Goal: Book appointment/travel/reservation

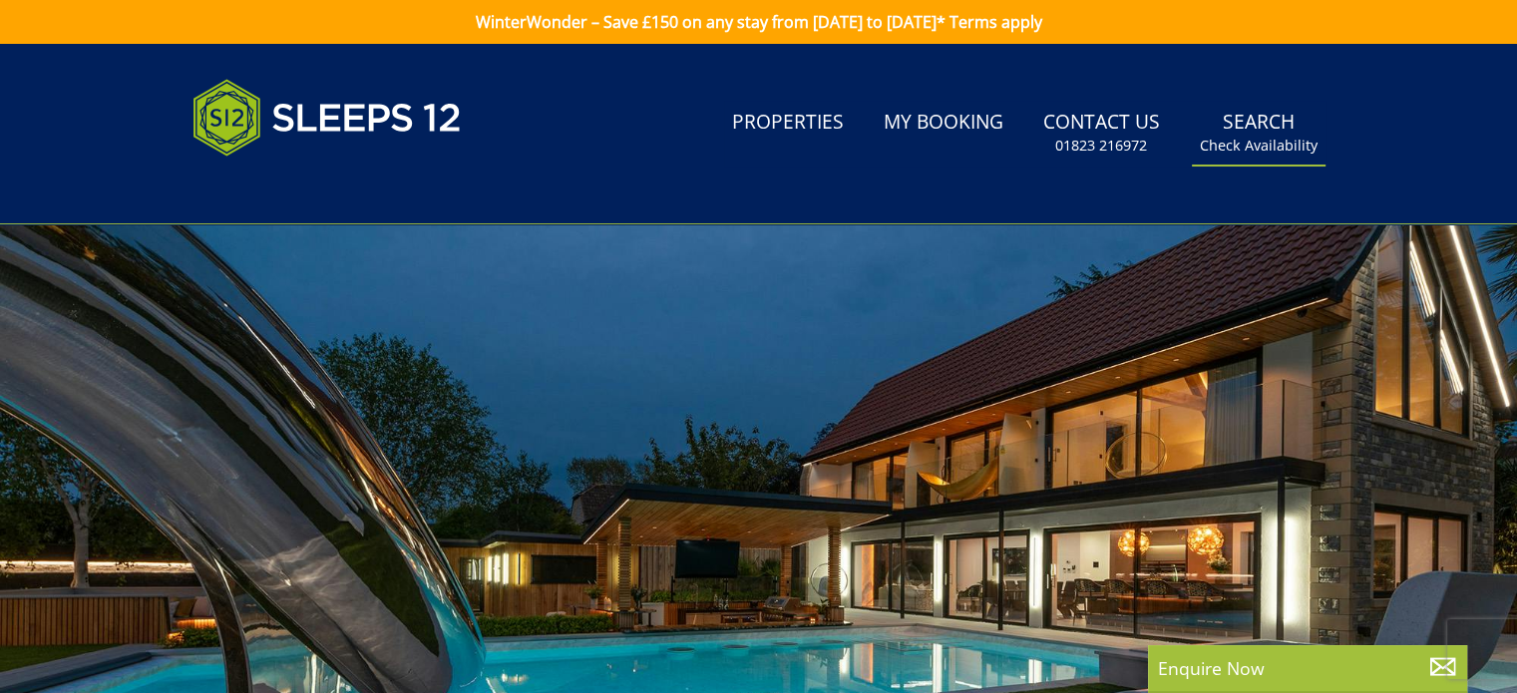
click at [1229, 148] on small "Check Availability" at bounding box center [1259, 146] width 118 height 20
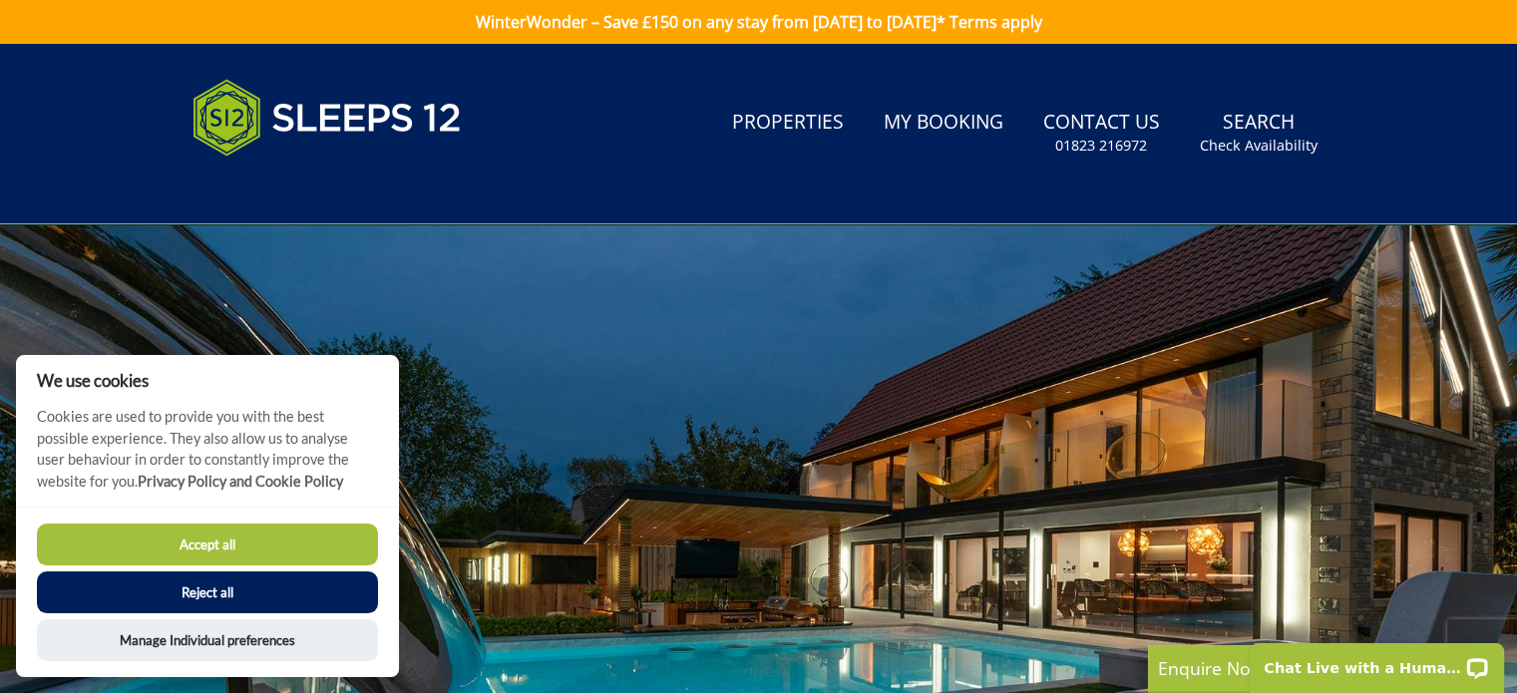
click at [211, 589] on button "Reject all" at bounding box center [207, 593] width 341 height 42
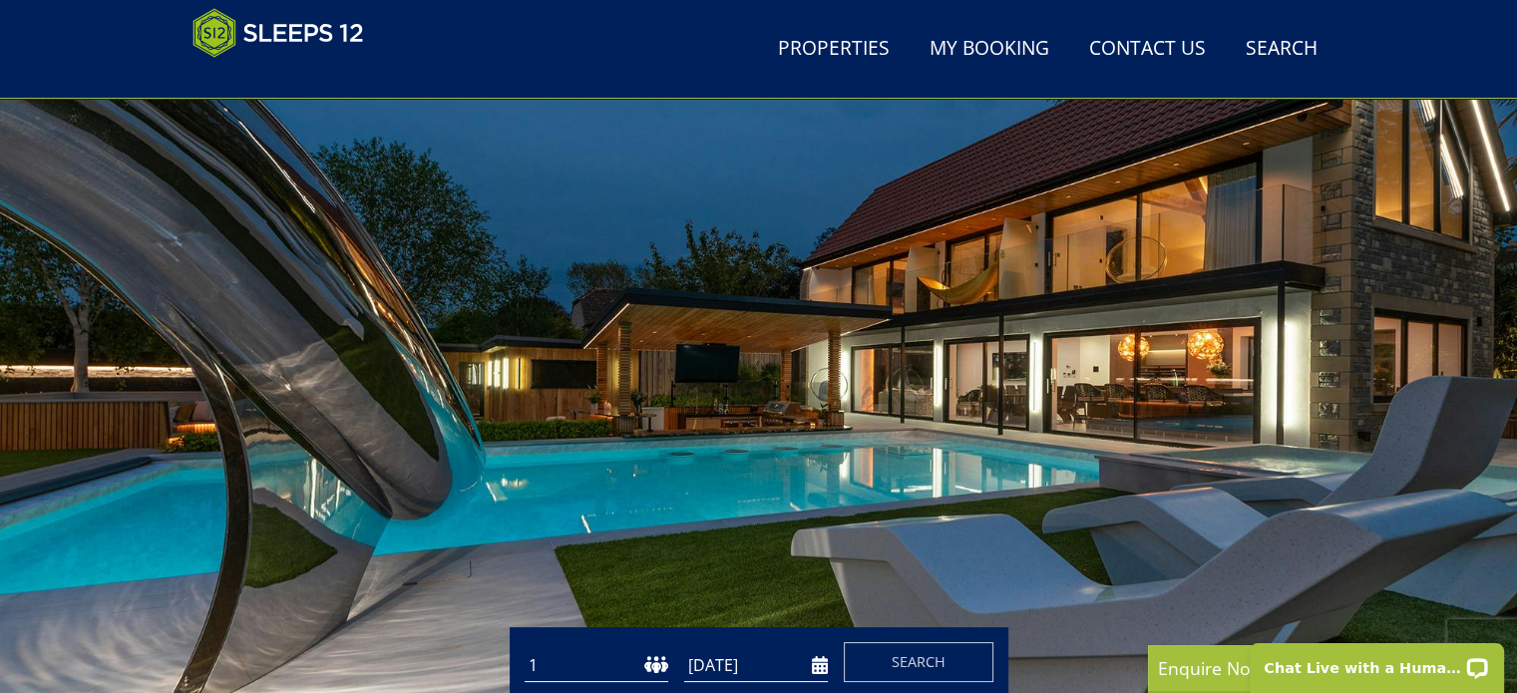
scroll to position [318, 0]
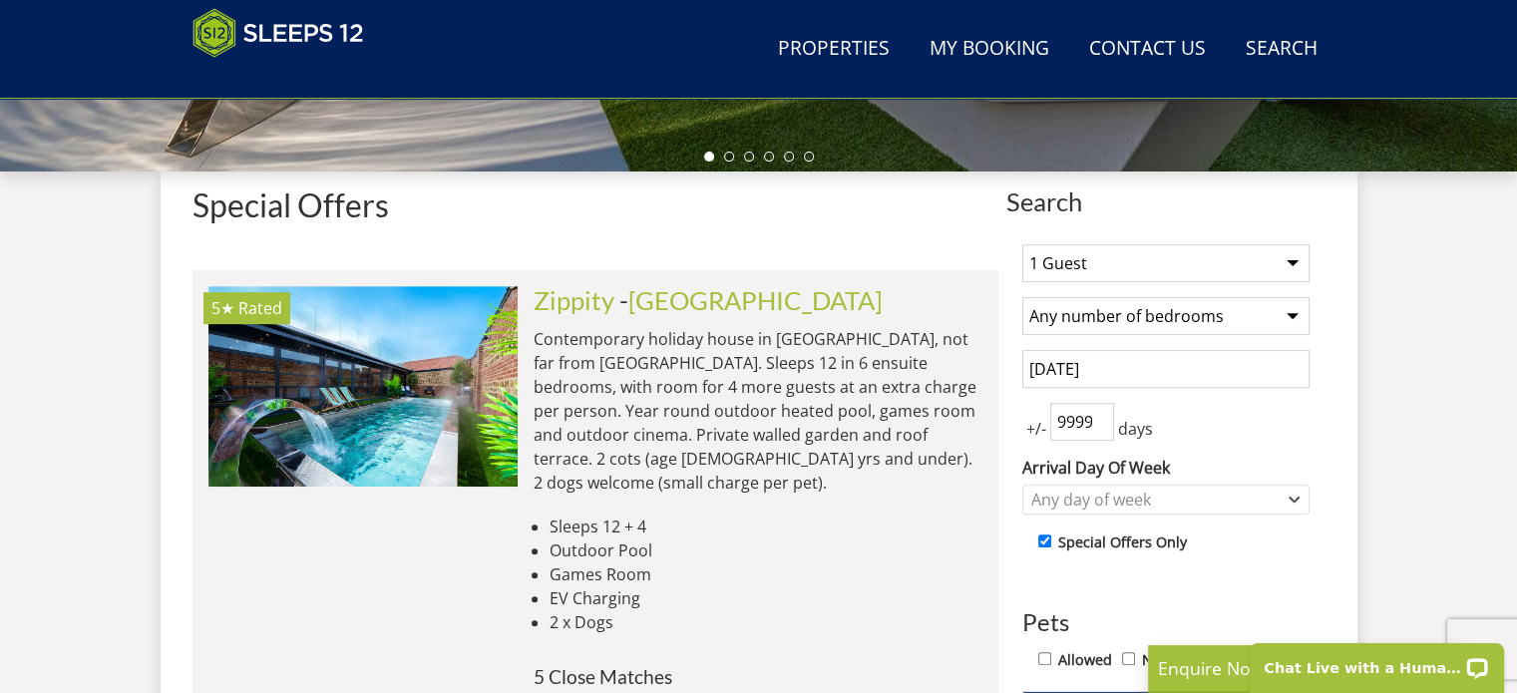
click at [1296, 262] on select "1 Guest 2 Guests 3 Guests 4 Guests 5 Guests 6 Guests 7 Guests 8 Guests 9 Guests…" at bounding box center [1166, 263] width 287 height 38
select select "11"
click at [1023, 244] on select "1 Guest 2 Guests 3 Guests 4 Guests 5 Guests 6 Guests 7 Guests 8 Guests 9 Guests…" at bounding box center [1166, 263] width 287 height 38
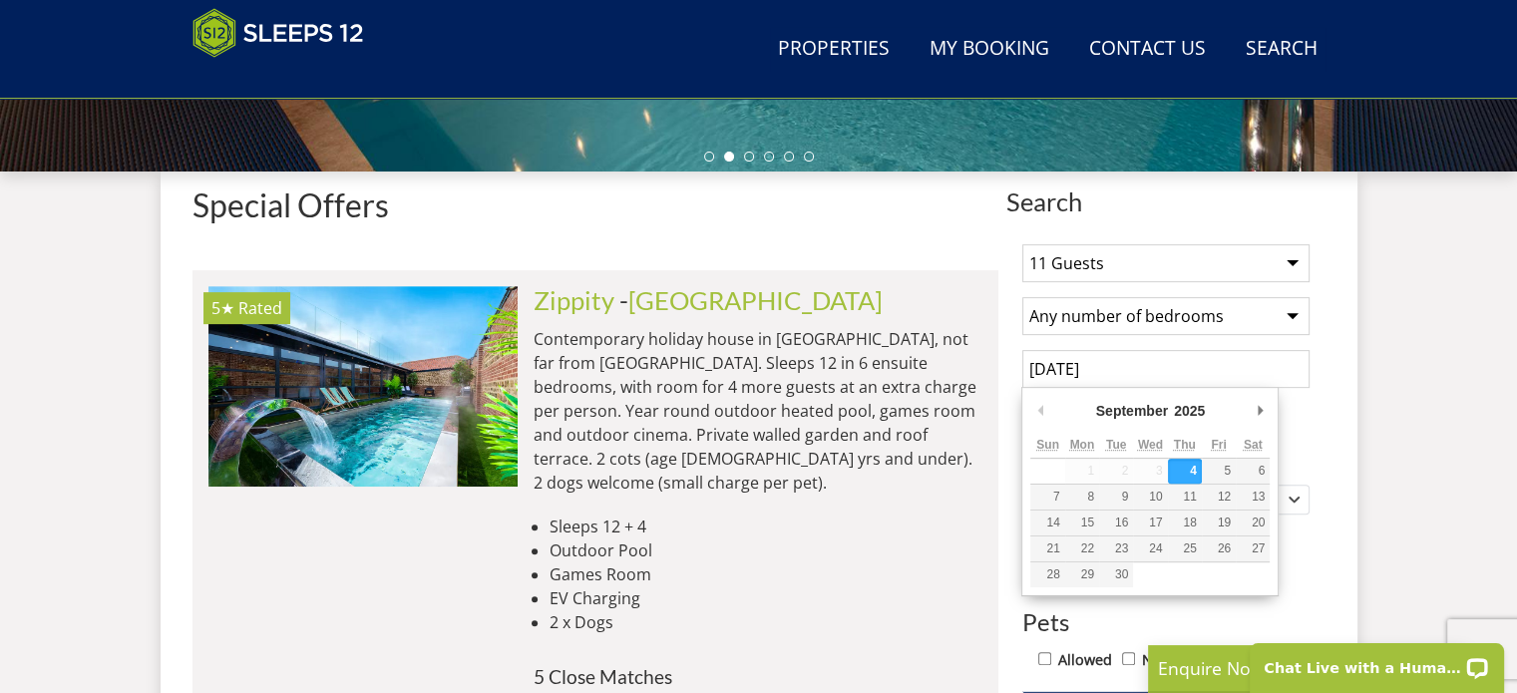
click at [1112, 361] on input "[DATE]" at bounding box center [1166, 369] width 287 height 38
type input "19/09/2025"
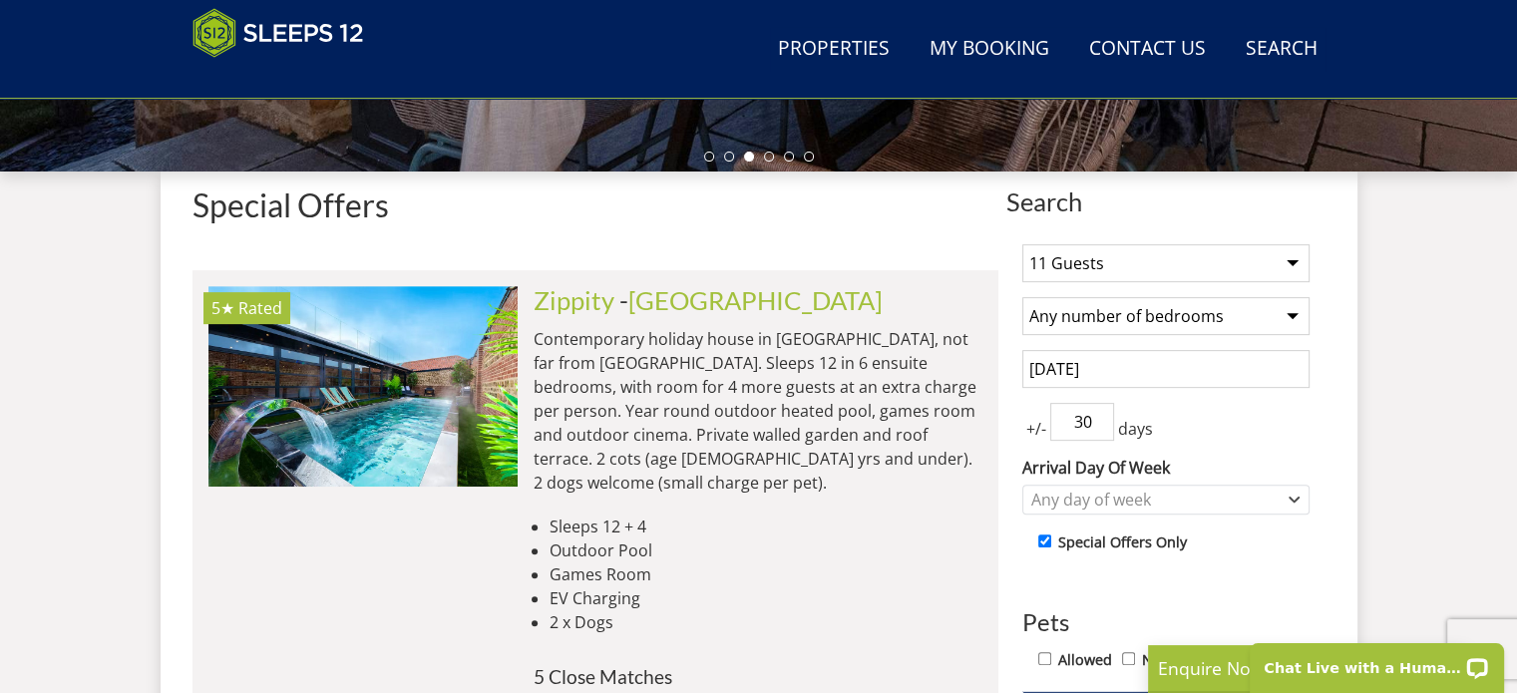
click at [1102, 427] on input "30" at bounding box center [1082, 422] width 64 height 38
type input "29"
click at [1102, 427] on input "29" at bounding box center [1082, 422] width 64 height 38
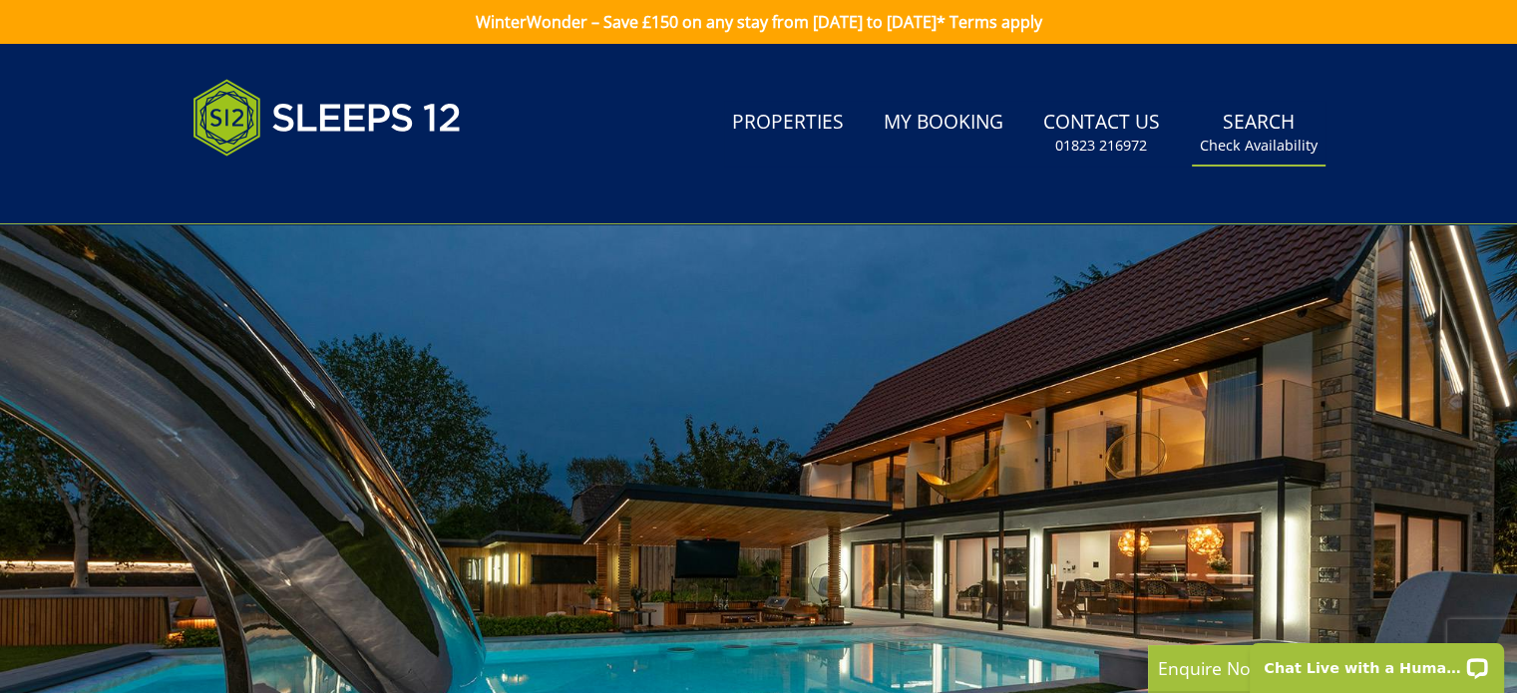
click at [1269, 143] on small "Check Availability" at bounding box center [1259, 146] width 118 height 20
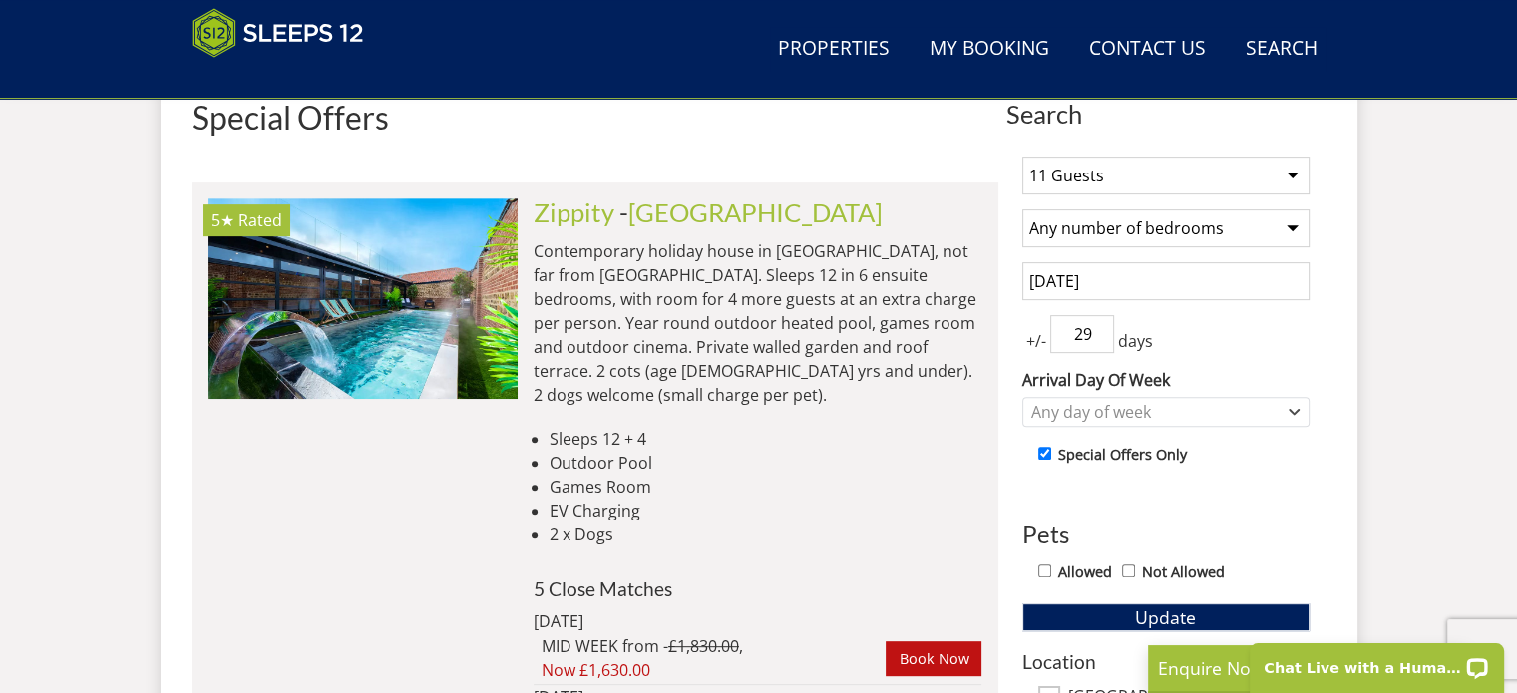
scroll to position [766, 0]
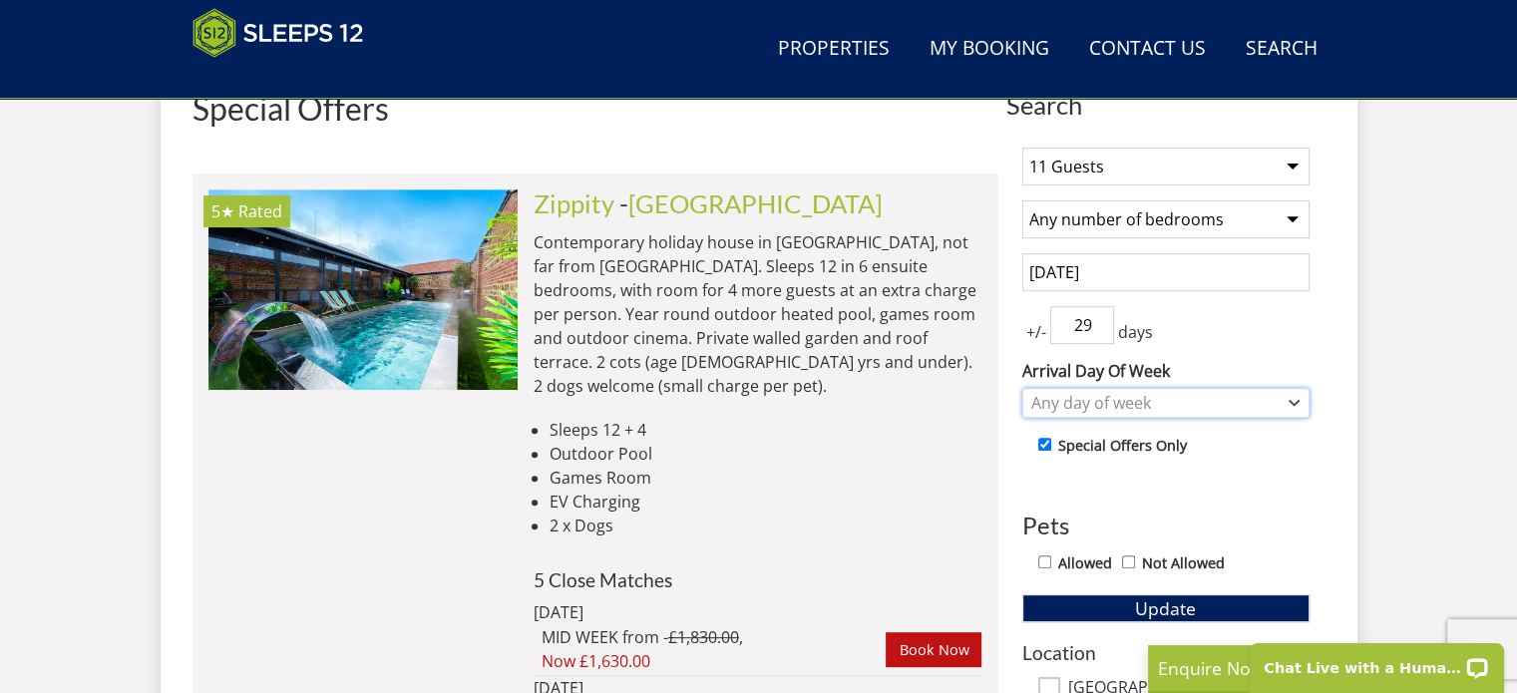
click at [1301, 398] on div "Any day of week" at bounding box center [1166, 403] width 287 height 30
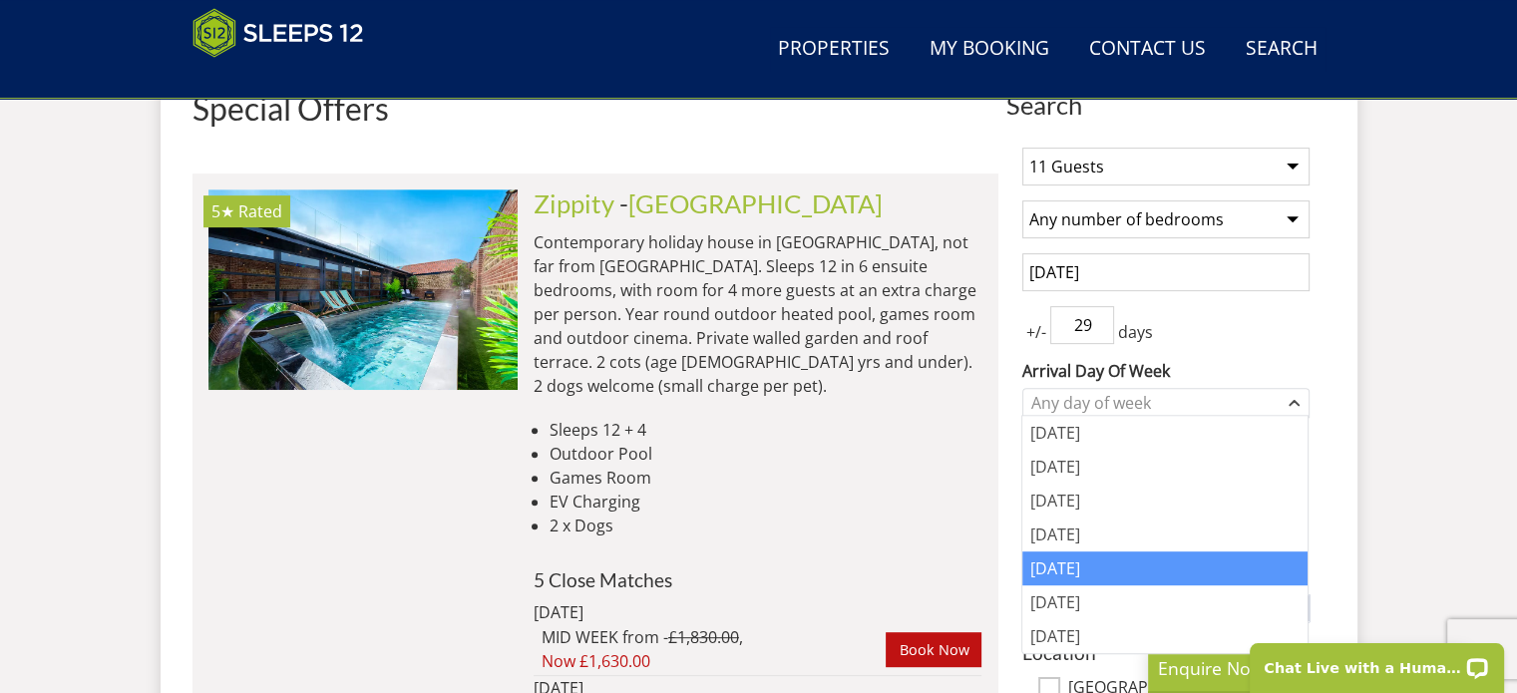
click at [1062, 561] on div "[DATE]" at bounding box center [1165, 569] width 285 height 34
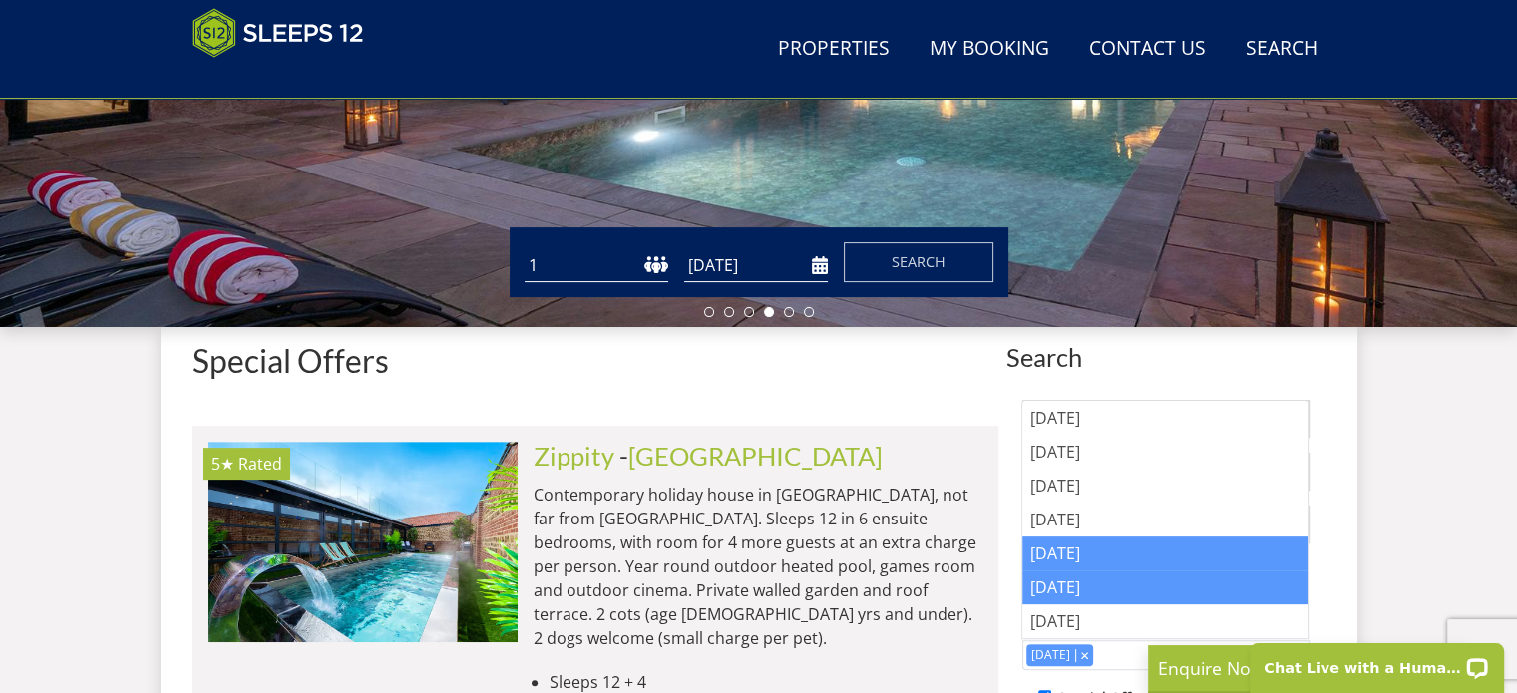
scroll to position [467, 0]
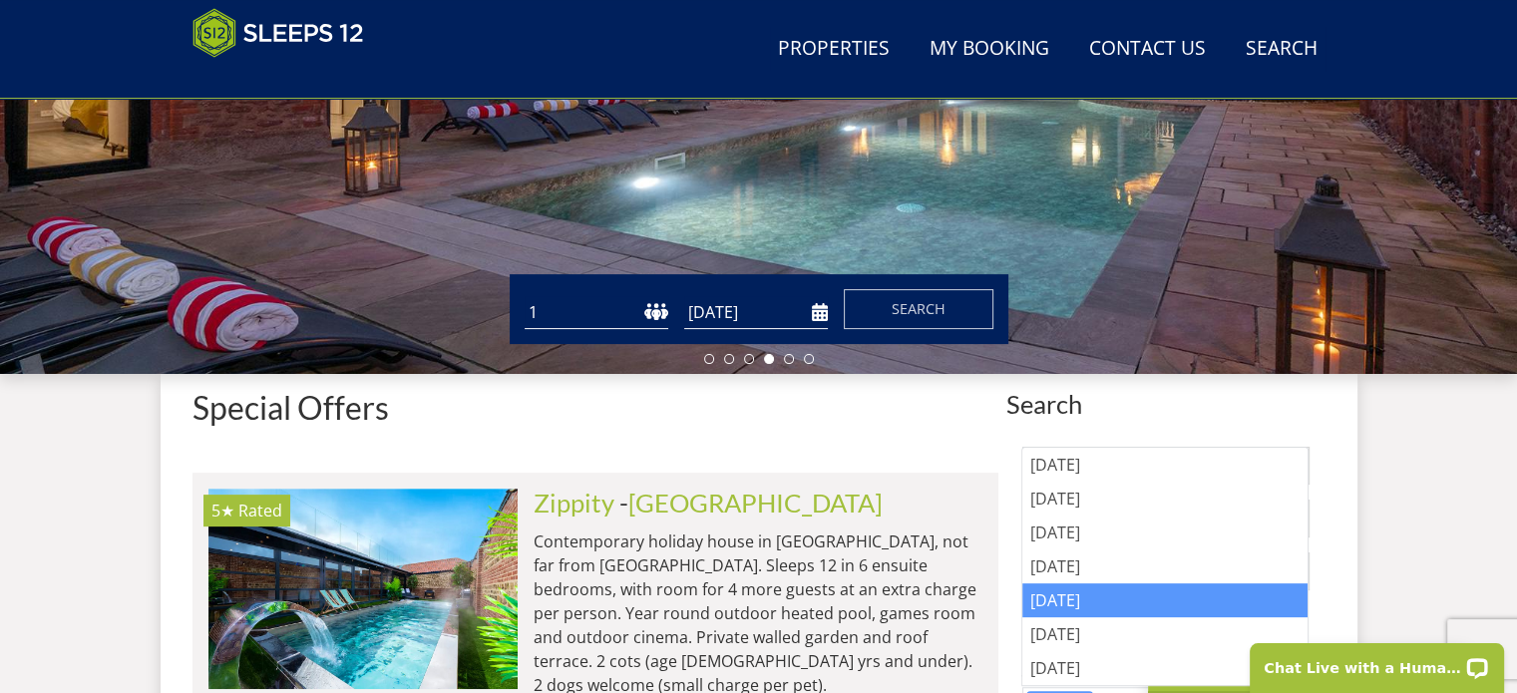
click at [738, 313] on input "[DATE]" at bounding box center [756, 312] width 144 height 33
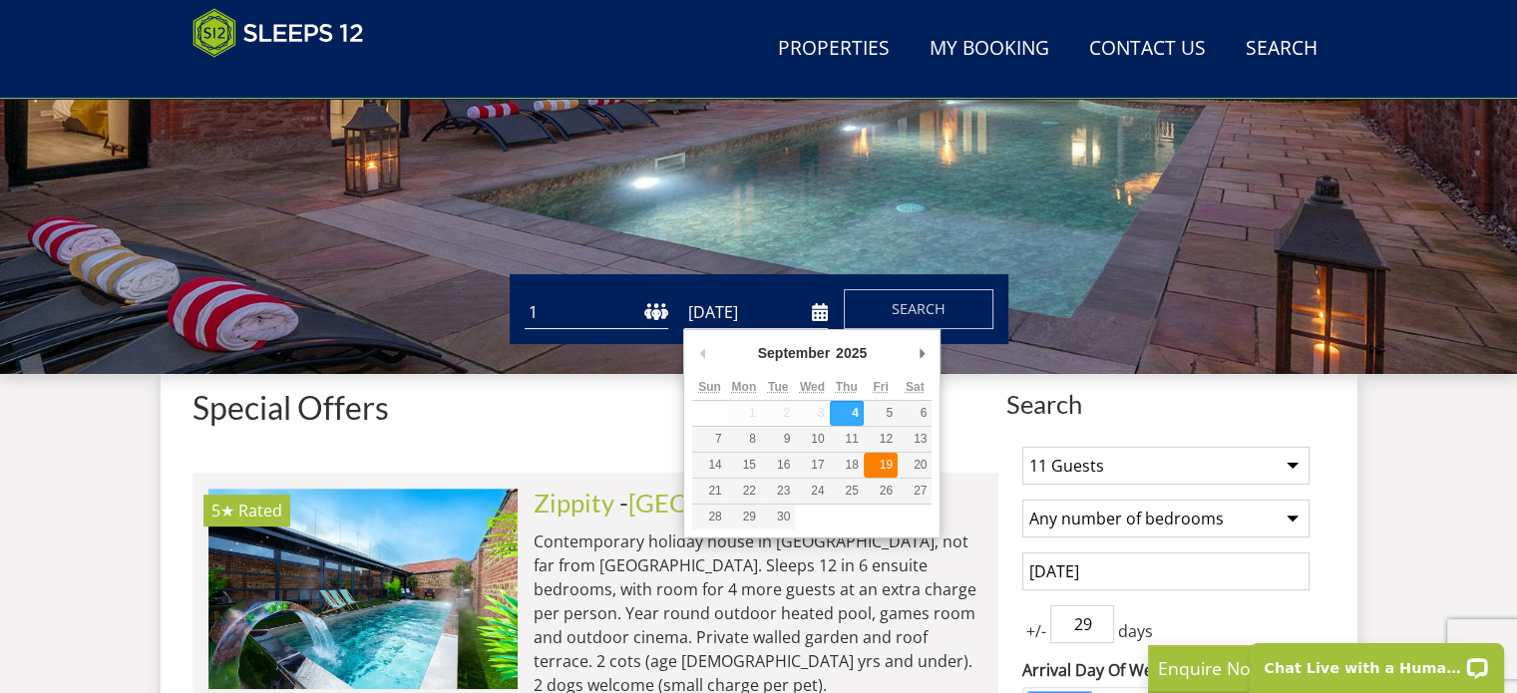
type input "19/09/2025"
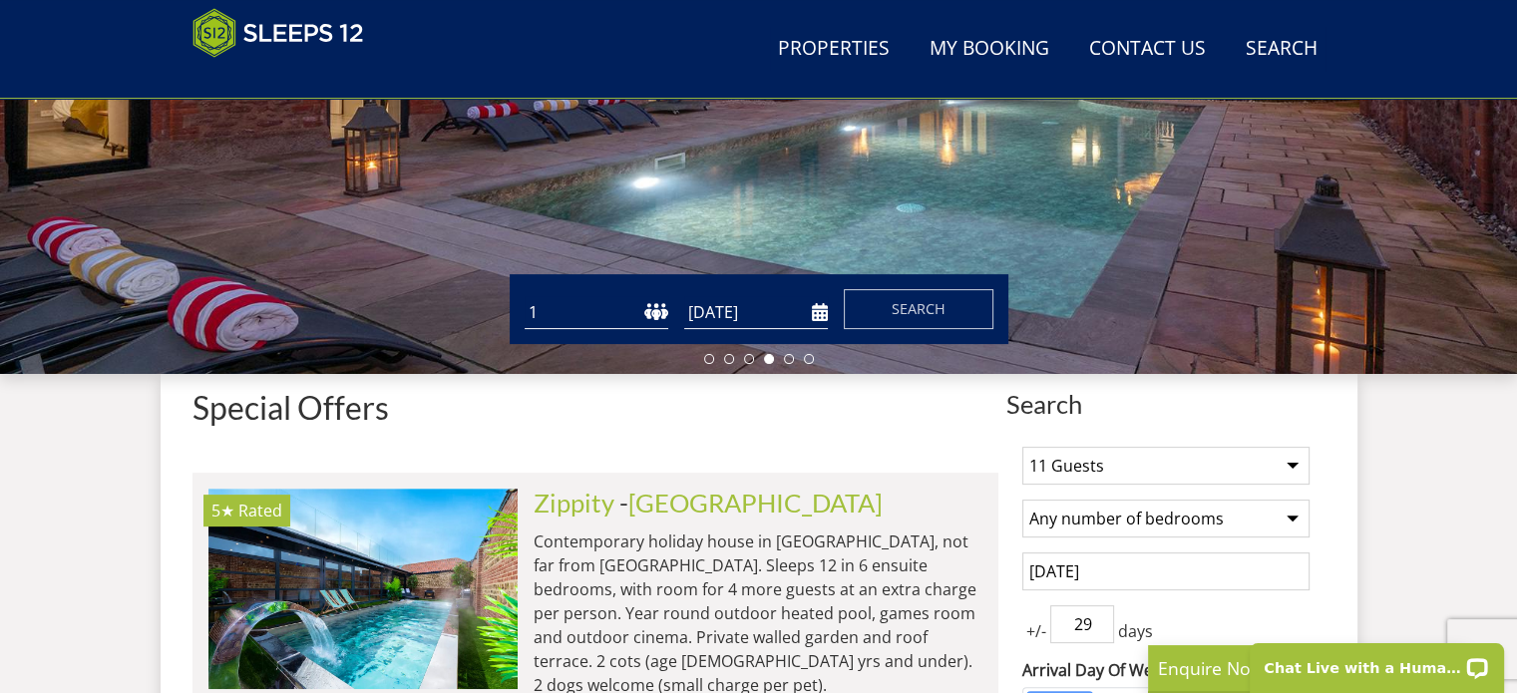
click at [615, 312] on select "1 2 3 4 5 6 7 8 9 10 11 12 13 14 15 16 17 18 19 20 21 22 23 24 25 26 27 28 29 3…" at bounding box center [597, 312] width 144 height 33
select select "11"
click at [525, 296] on select "1 2 3 4 5 6 7 8 9 10 11 12 13 14 15 16 17 18 19 20 21 22 23 24 25 26 27 28 29 3…" at bounding box center [597, 312] width 144 height 33
click at [898, 302] on span "Search" at bounding box center [919, 308] width 54 height 19
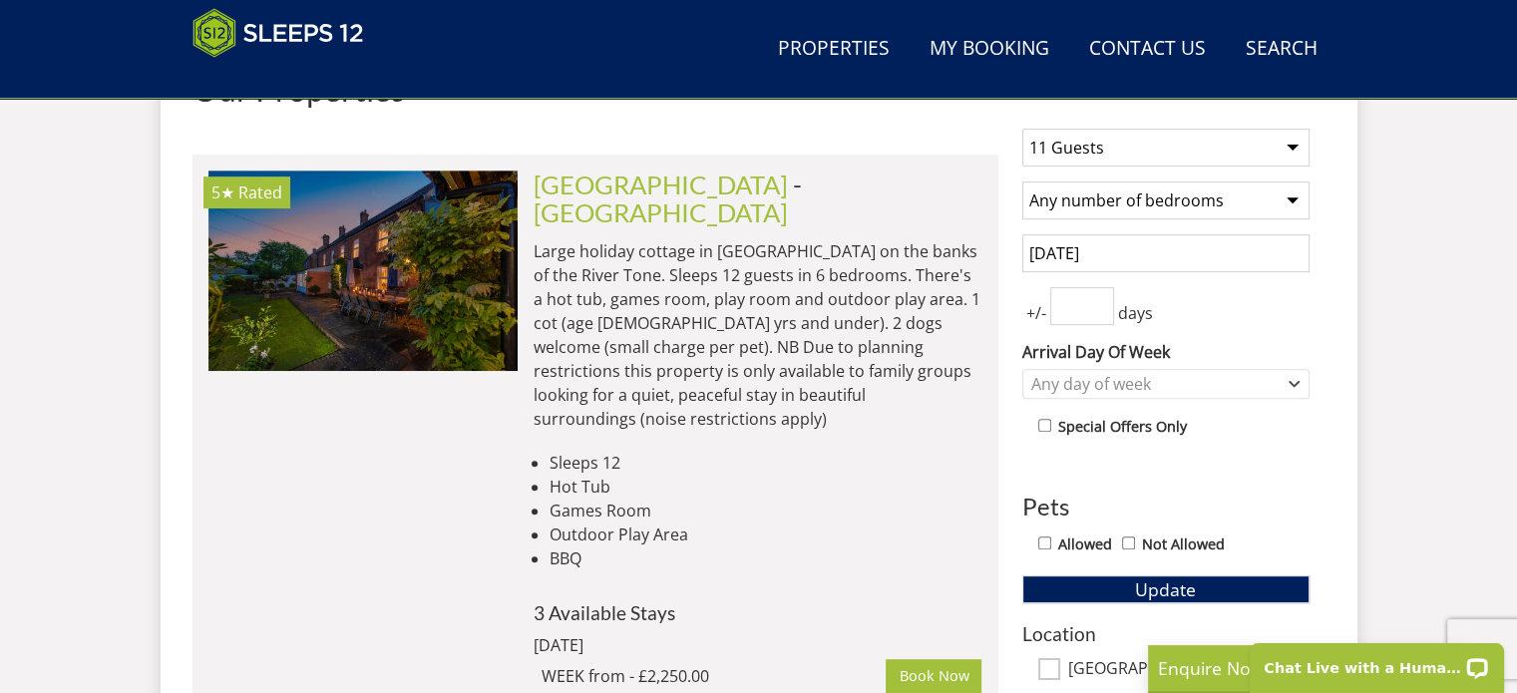
scroll to position [898, 0]
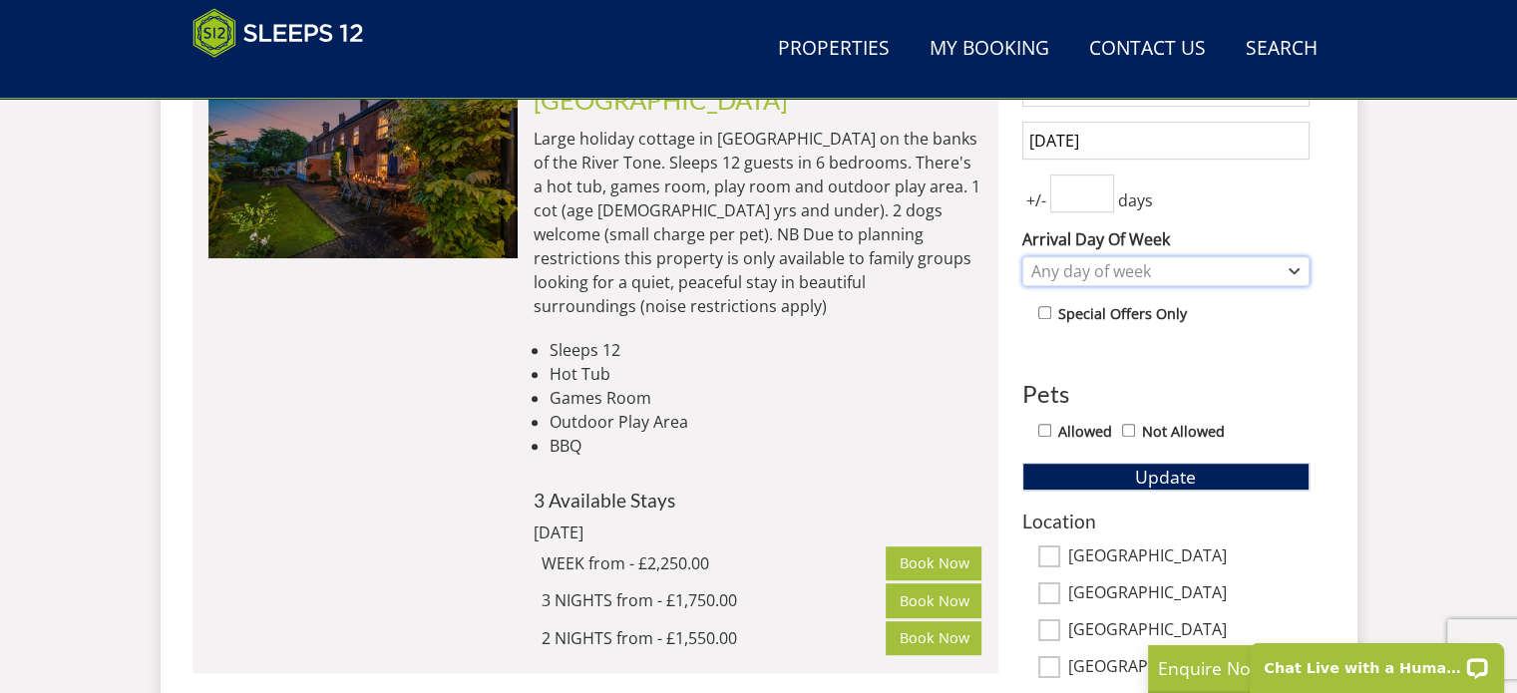
click at [1290, 270] on icon "Combobox" at bounding box center [1294, 271] width 11 height 12
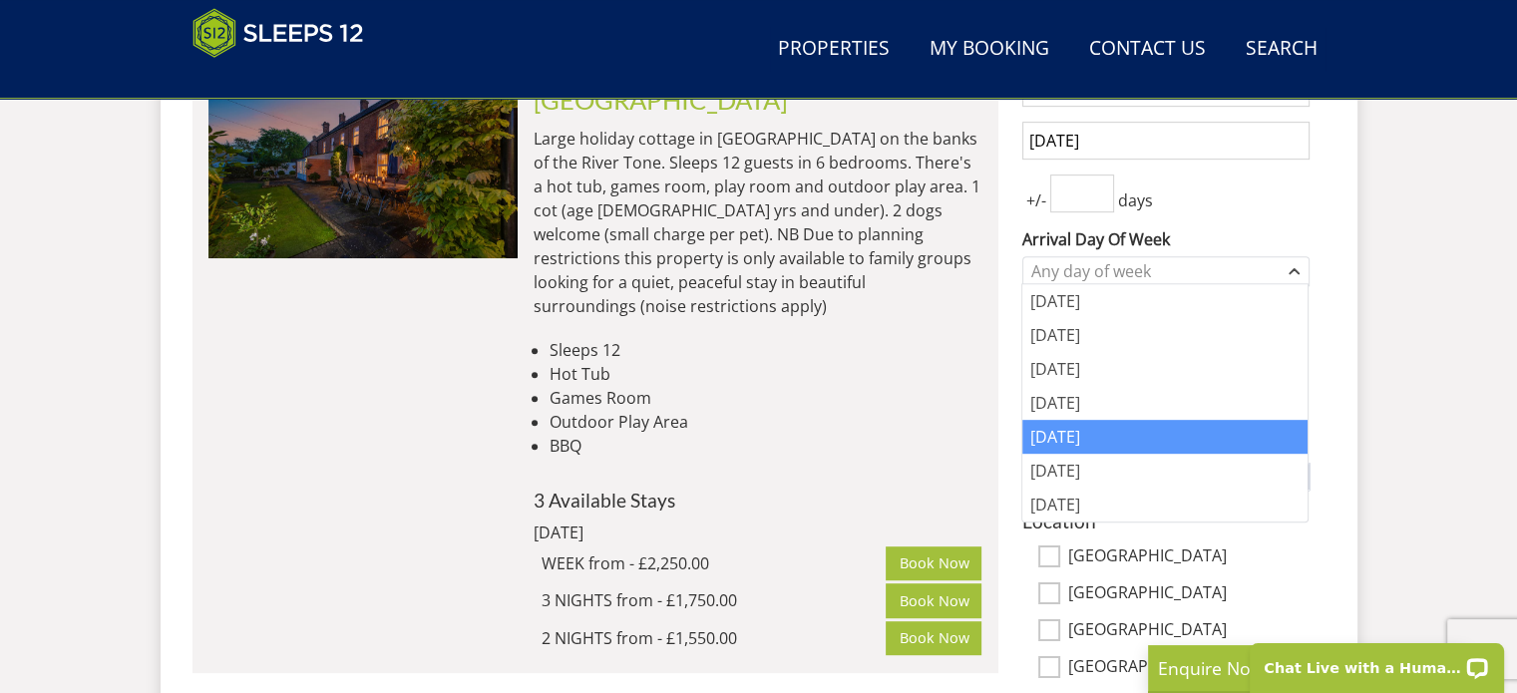
click at [1086, 438] on div "[DATE]" at bounding box center [1165, 437] width 285 height 34
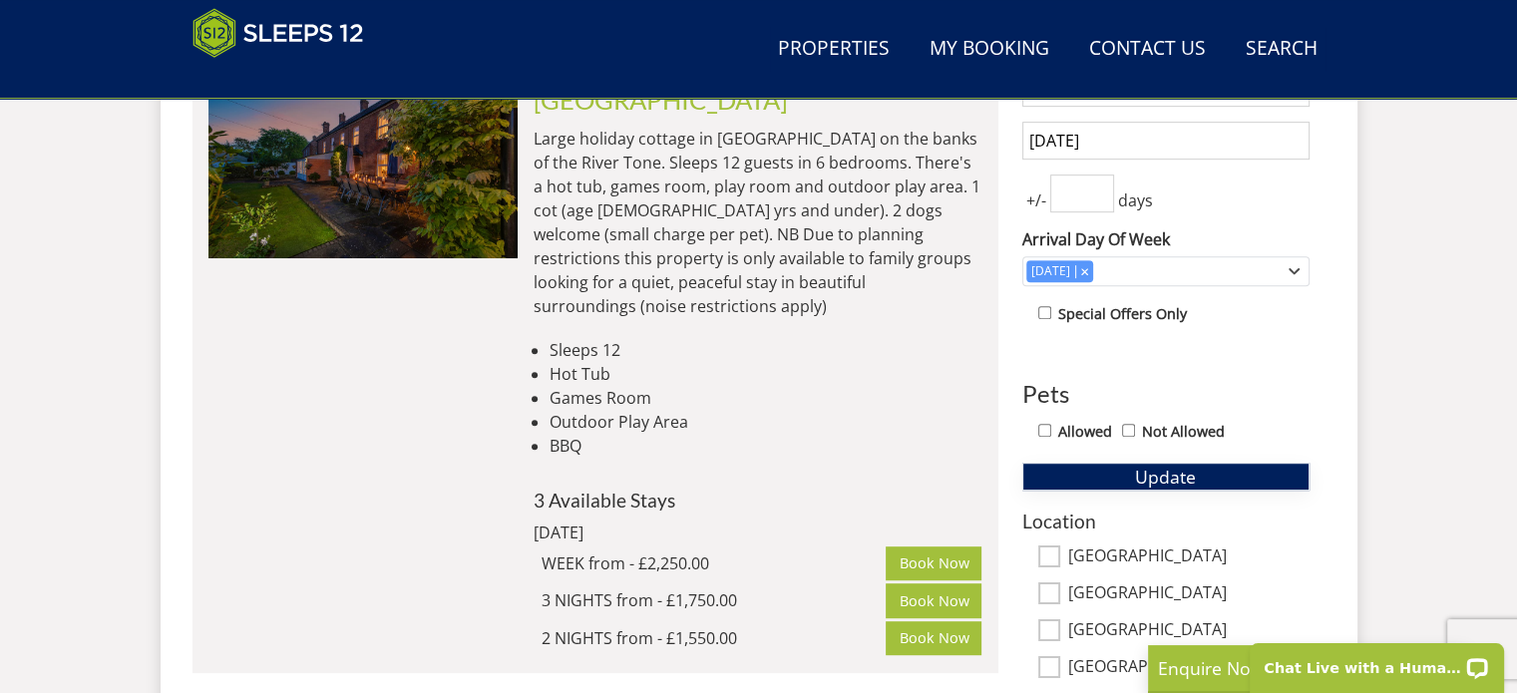
click at [1162, 474] on span "Update" at bounding box center [1165, 477] width 61 height 24
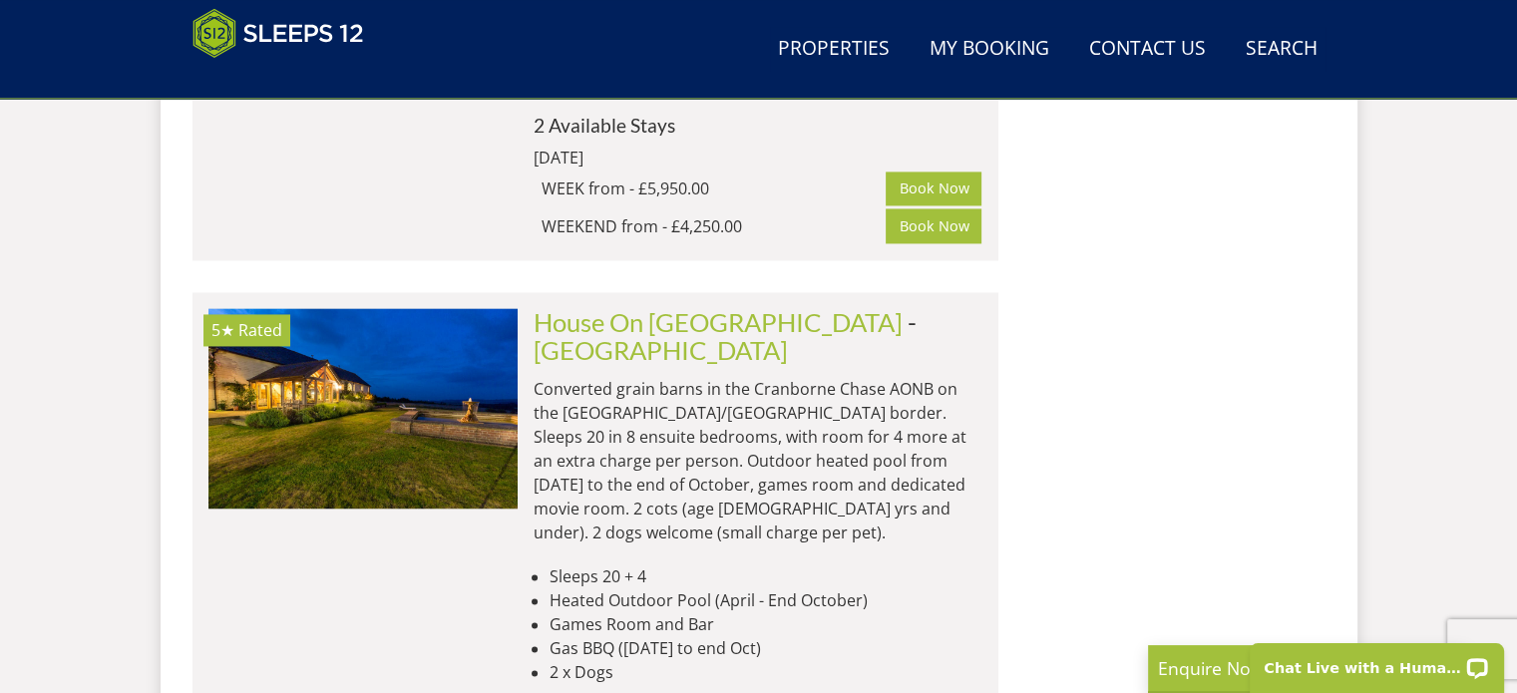
scroll to position [2993, 0]
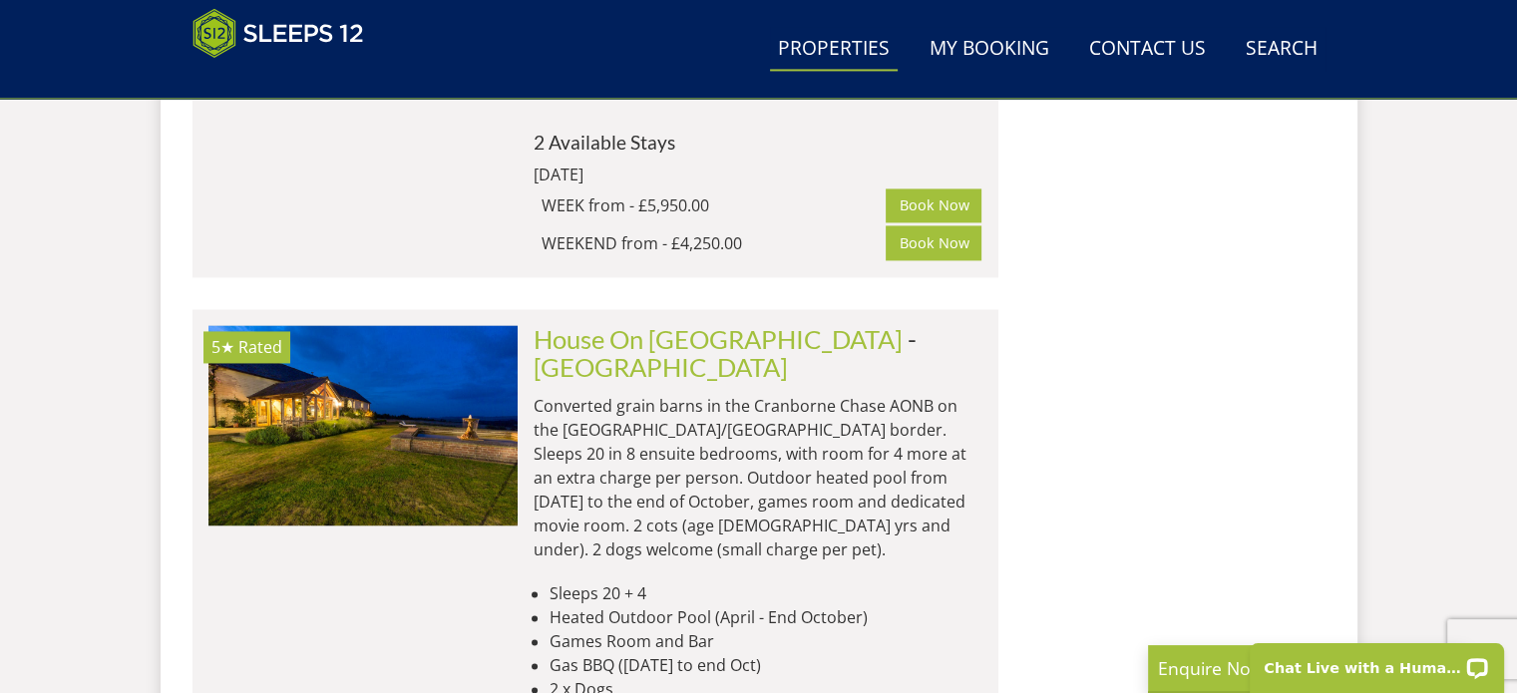
click at [828, 55] on link "Properties" at bounding box center [834, 49] width 128 height 45
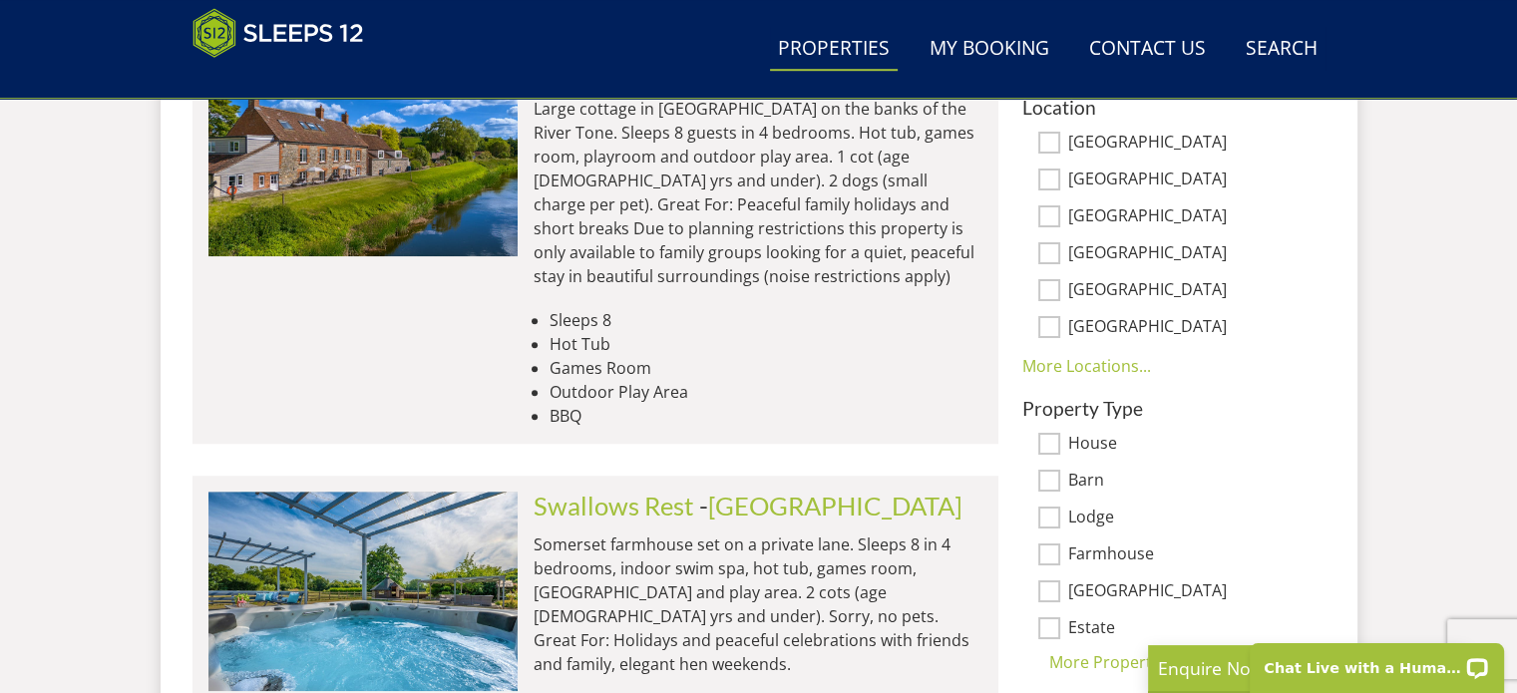
scroll to position [1397, 0]
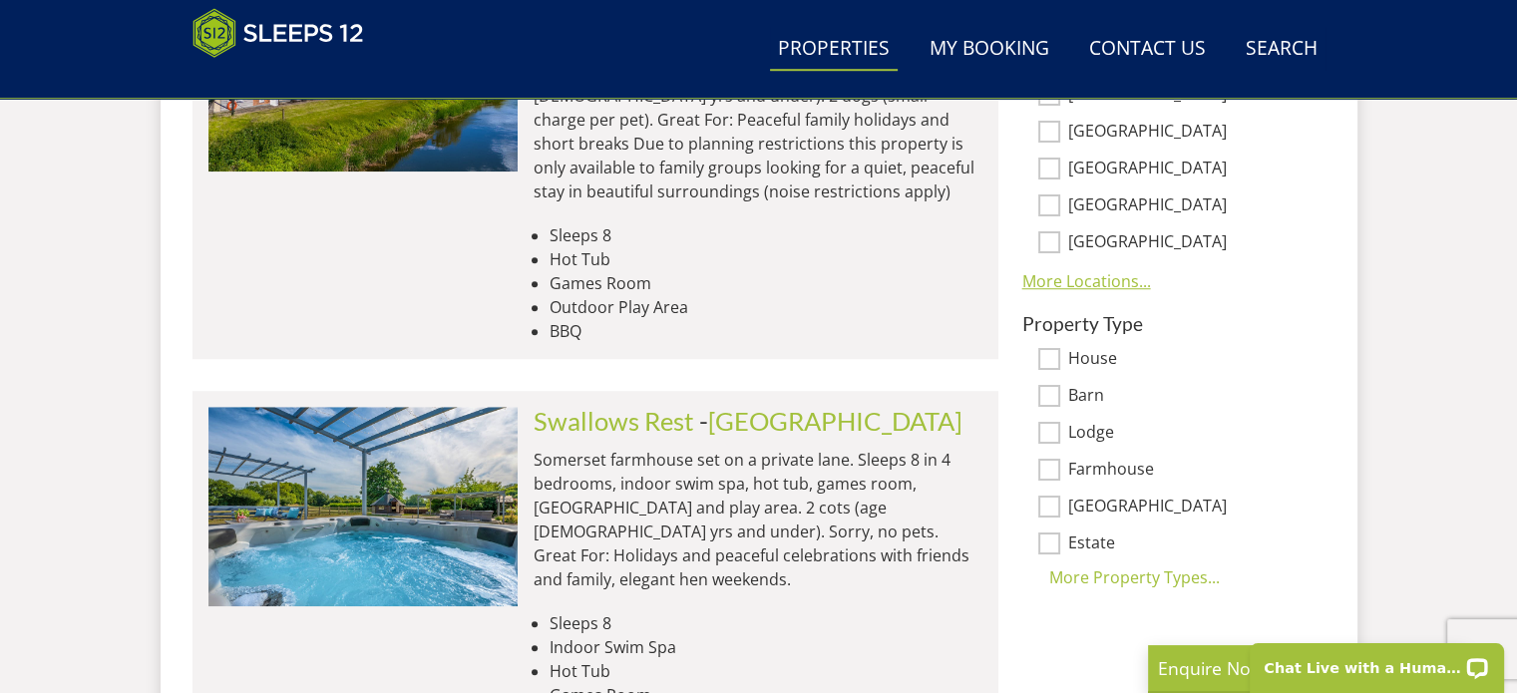
click at [1056, 282] on link "More Locations..." at bounding box center [1087, 281] width 129 height 22
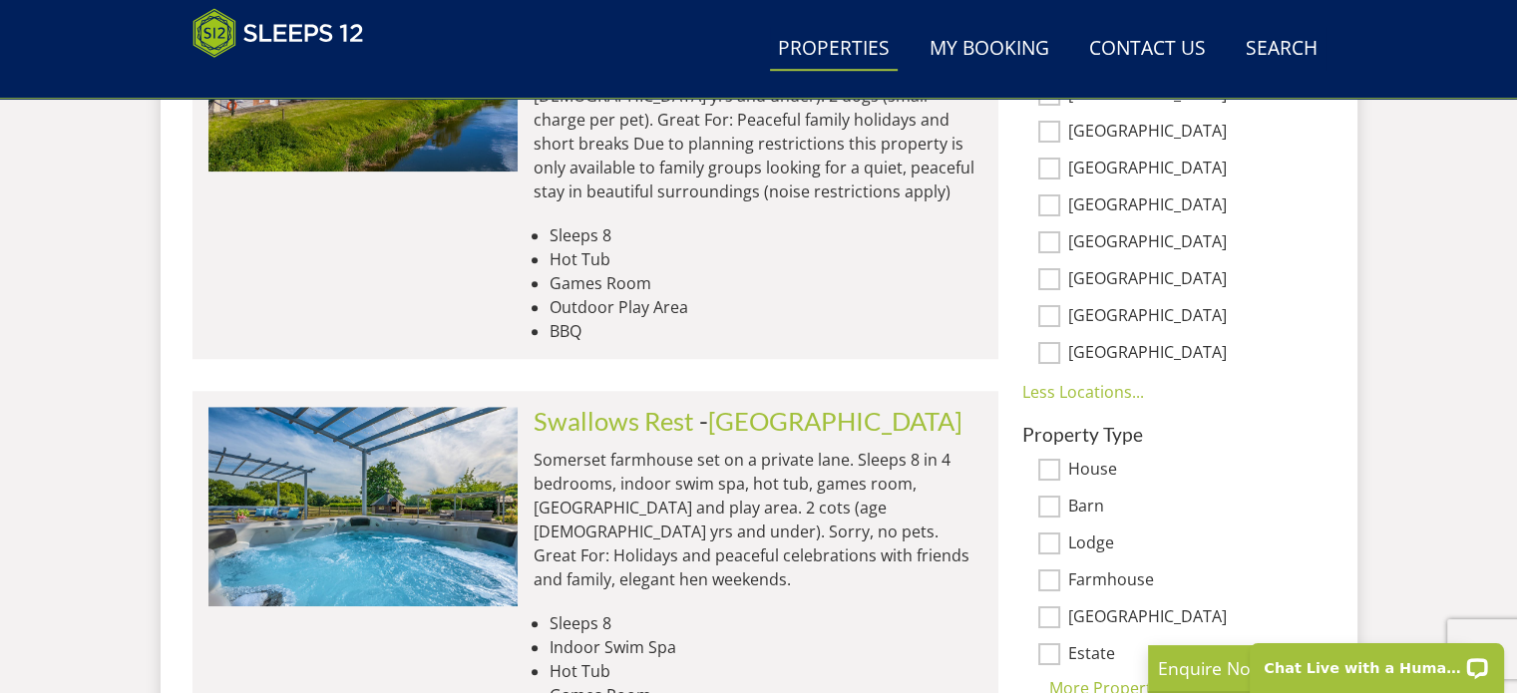
click at [1052, 273] on input "[GEOGRAPHIC_DATA]" at bounding box center [1049, 279] width 22 height 22
checkbox input "true"
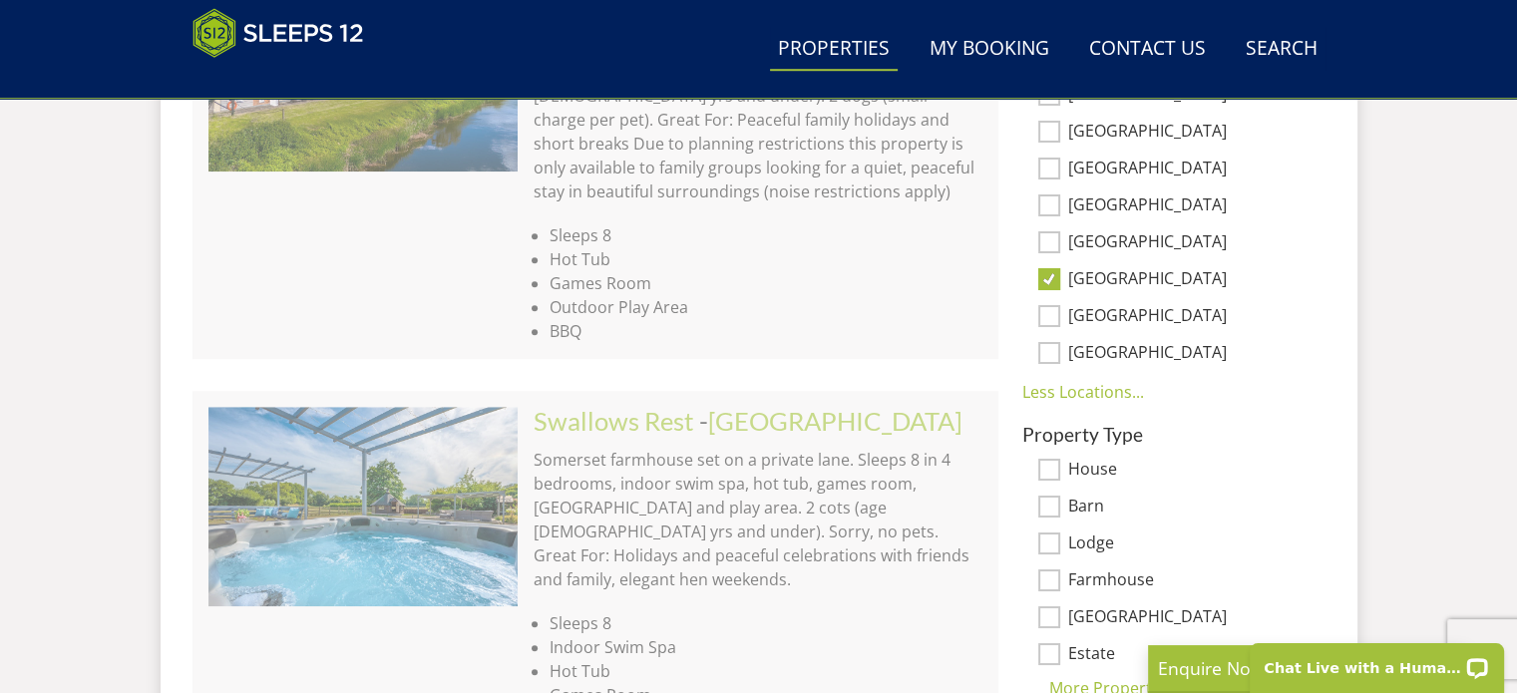
click at [1043, 310] on input "East Sussex" at bounding box center [1049, 316] width 22 height 22
checkbox input "true"
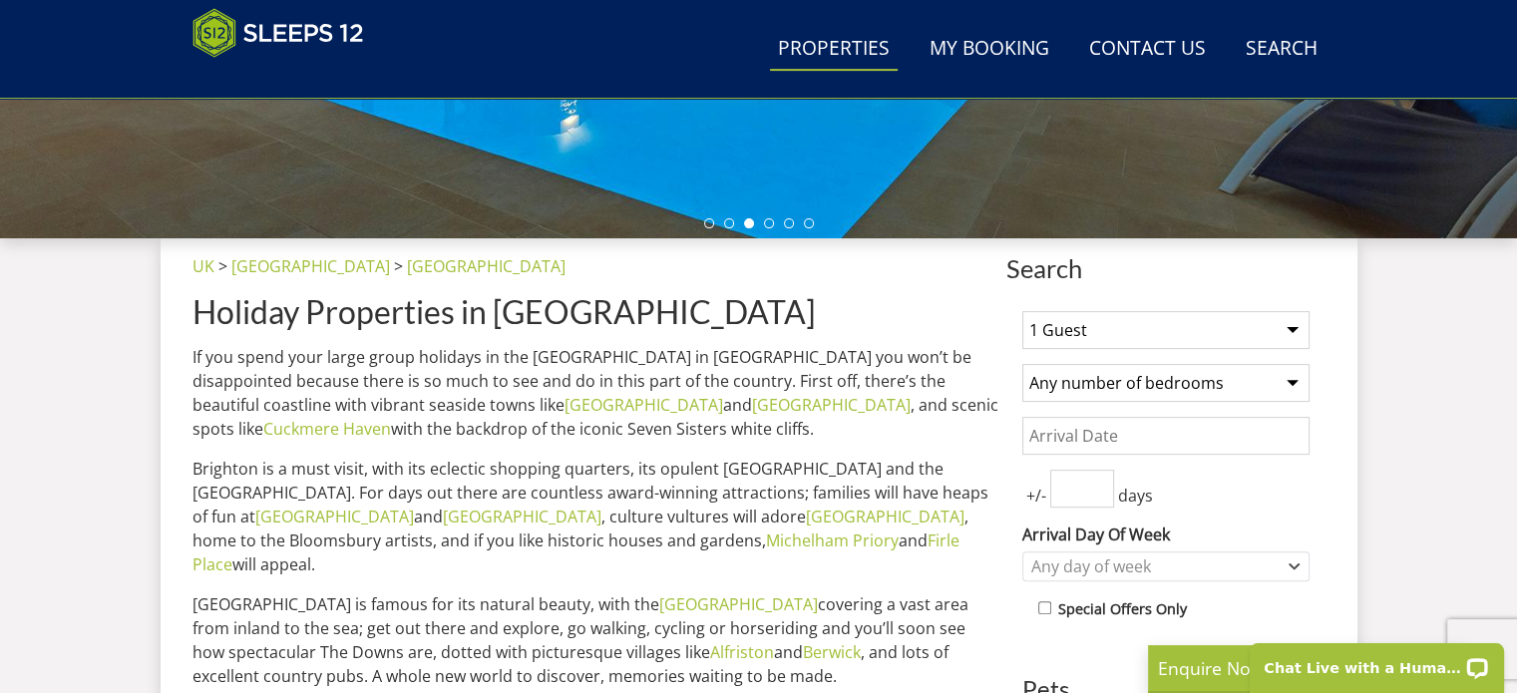
scroll to position [599, 0]
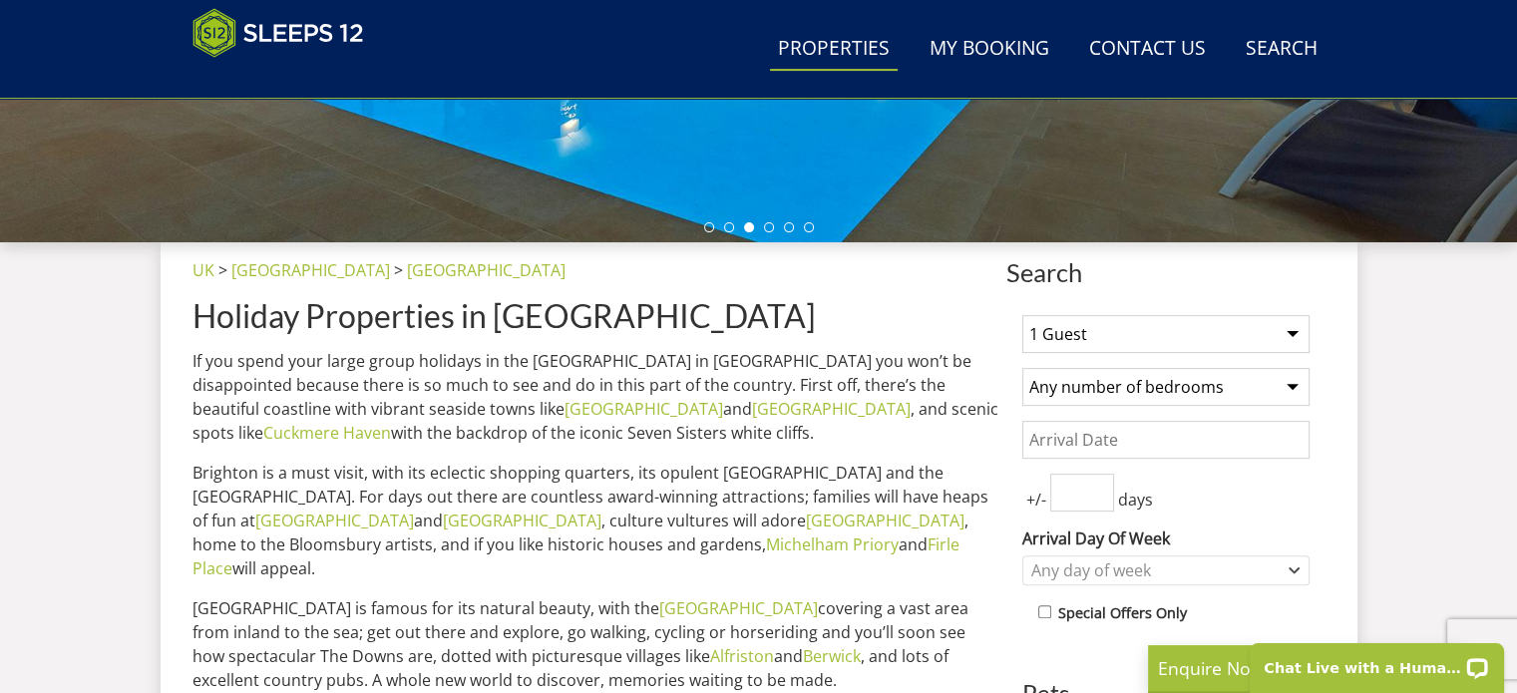
click at [1295, 333] on select "1 Guest 2 Guests 3 Guests 4 Guests 5 Guests 6 Guests 7 Guests 8 Guests 9 Guests…" at bounding box center [1166, 334] width 287 height 38
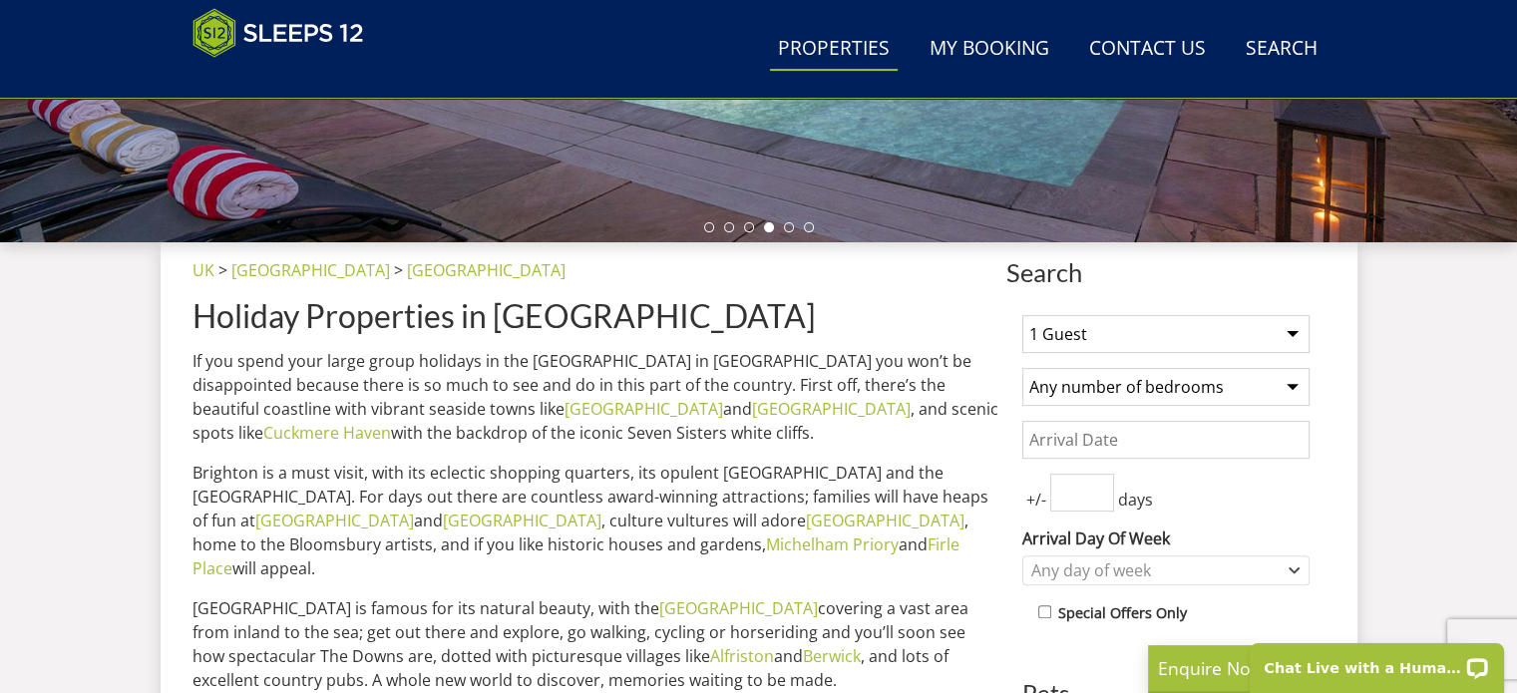
select select "11"
click at [1023, 315] on select "1 Guest 2 Guests 3 Guests 4 Guests 5 Guests 6 Guests 7 Guests 8 Guests 9 Guests…" at bounding box center [1166, 334] width 287 height 38
click at [1193, 435] on input "Date" at bounding box center [1166, 440] width 287 height 38
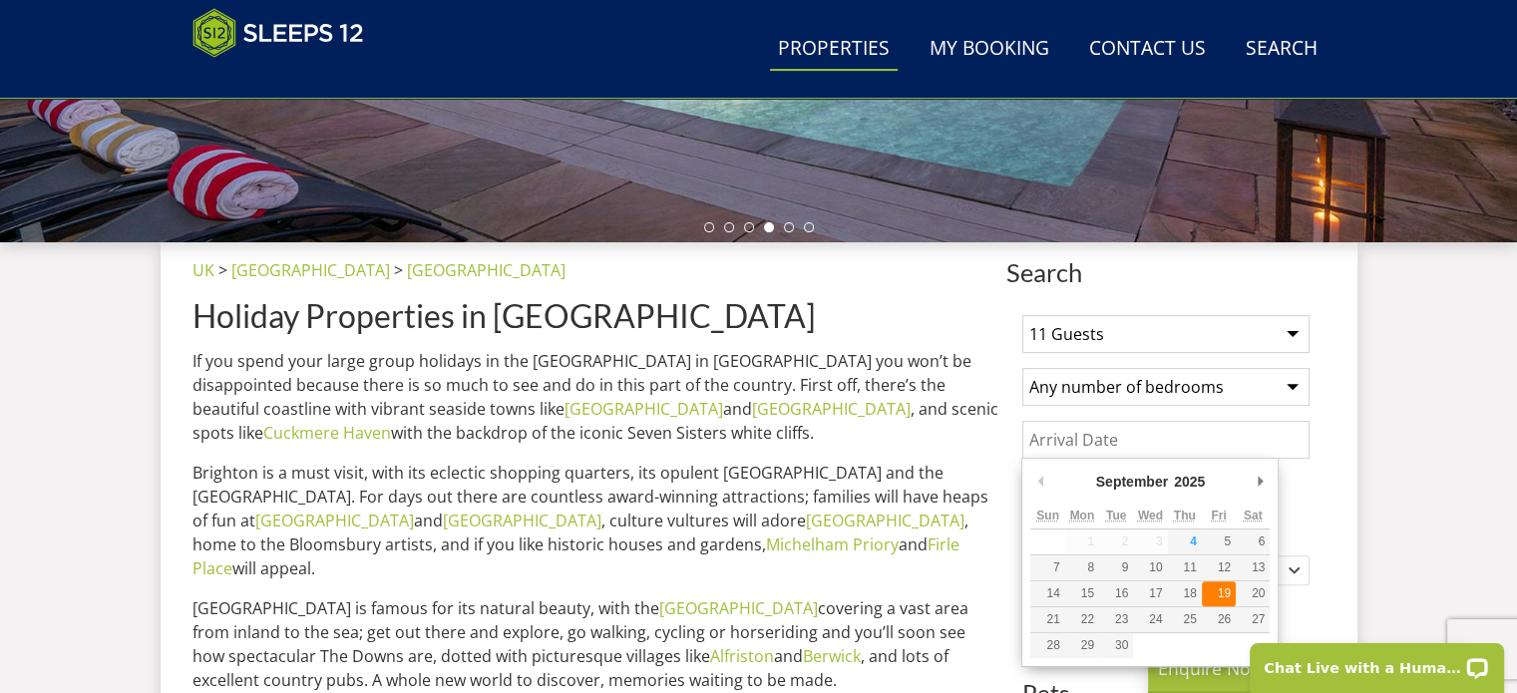
type input "19/09/2025"
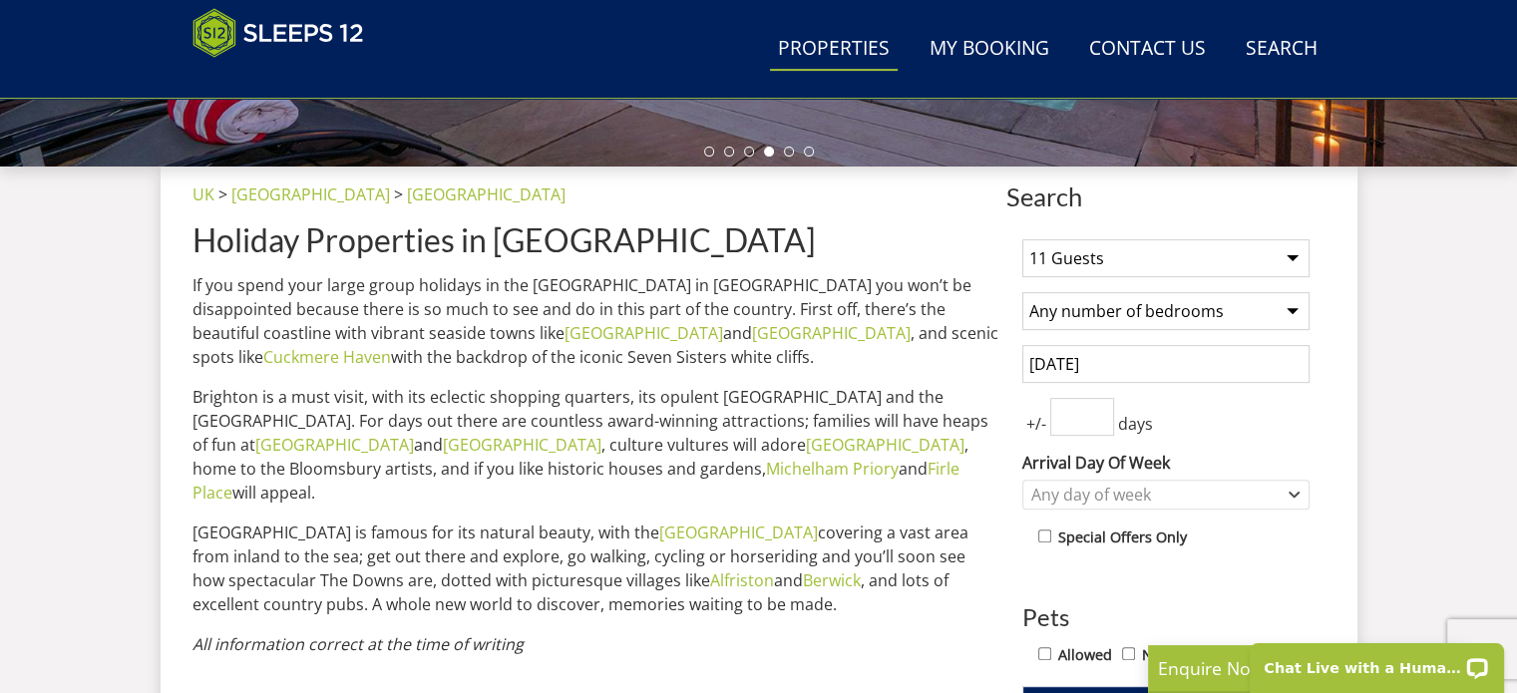
scroll to position [798, 0]
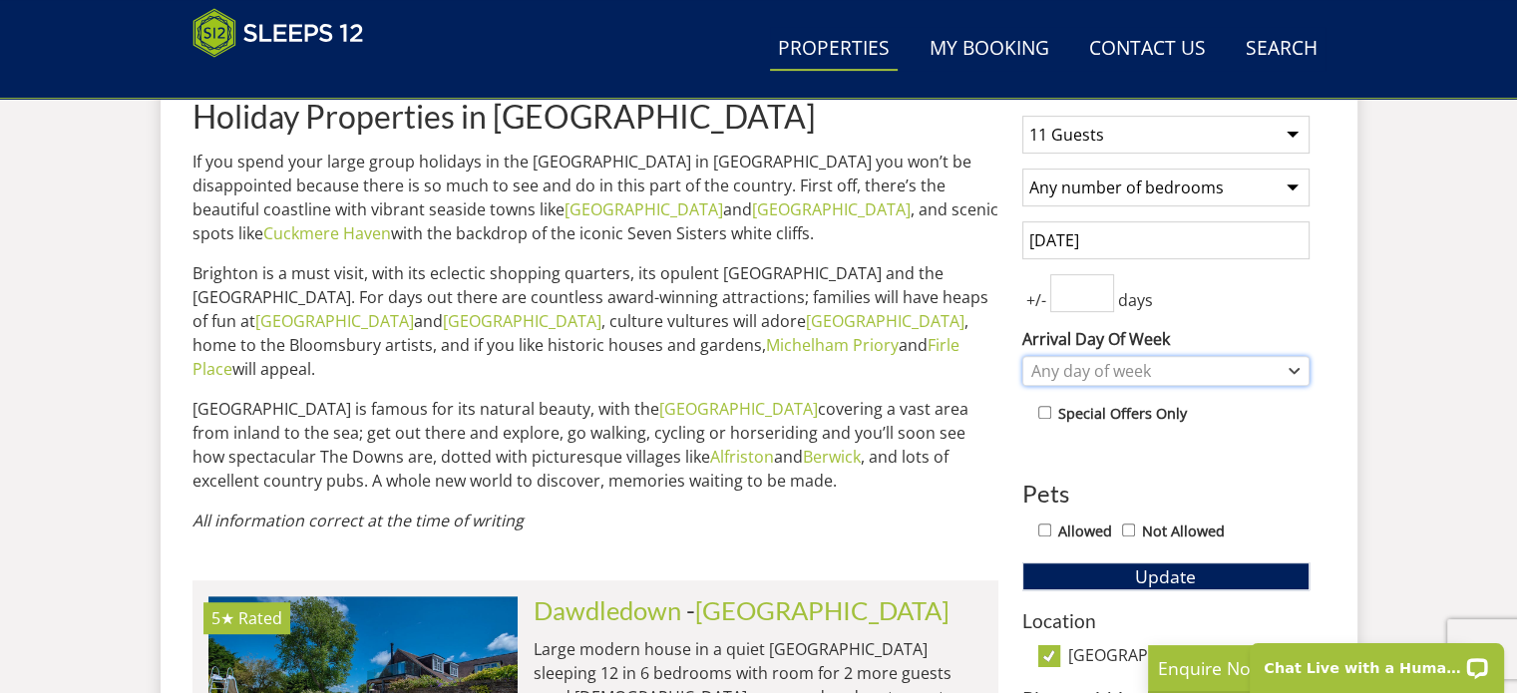
click at [1291, 371] on icon "Combobox" at bounding box center [1294, 371] width 11 height 12
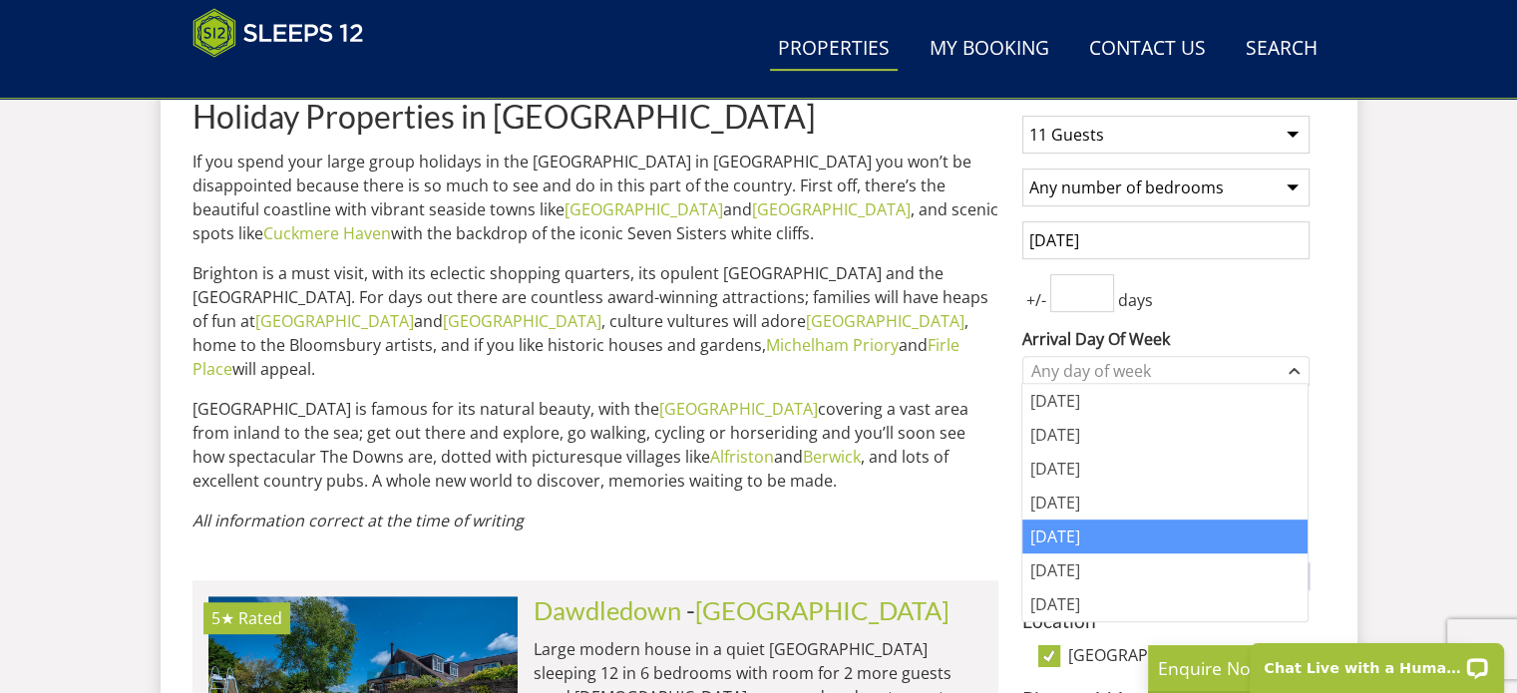
click at [1057, 536] on div "[DATE]" at bounding box center [1165, 537] width 285 height 34
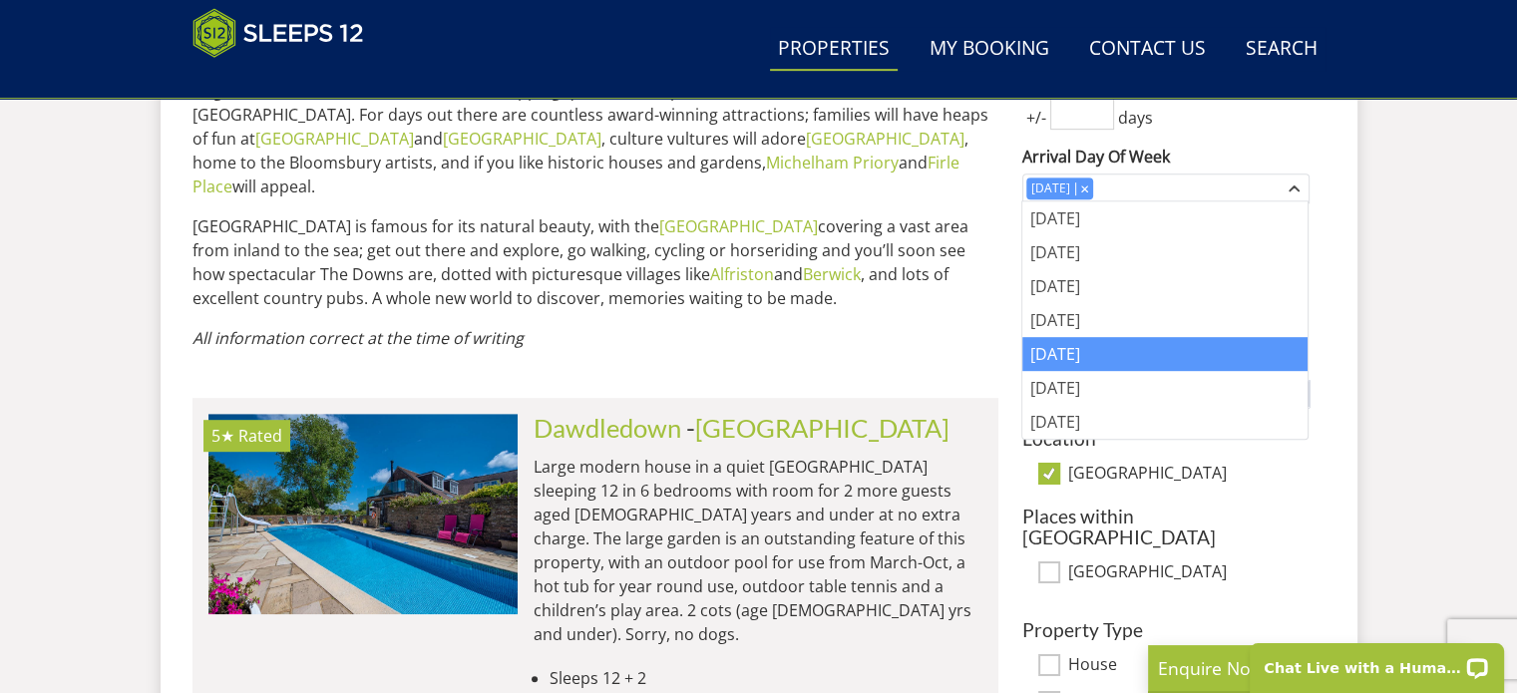
scroll to position [998, 0]
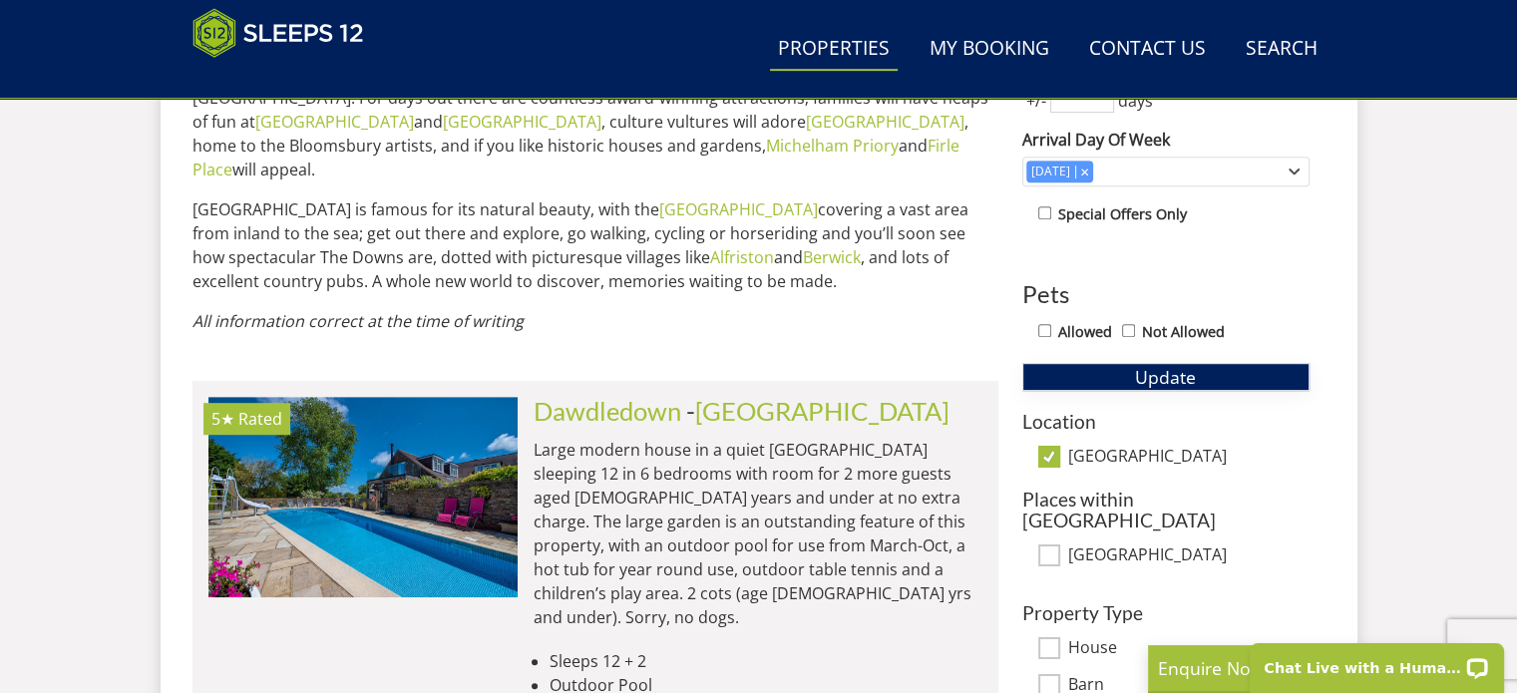
click at [1163, 372] on span "Update" at bounding box center [1165, 377] width 61 height 24
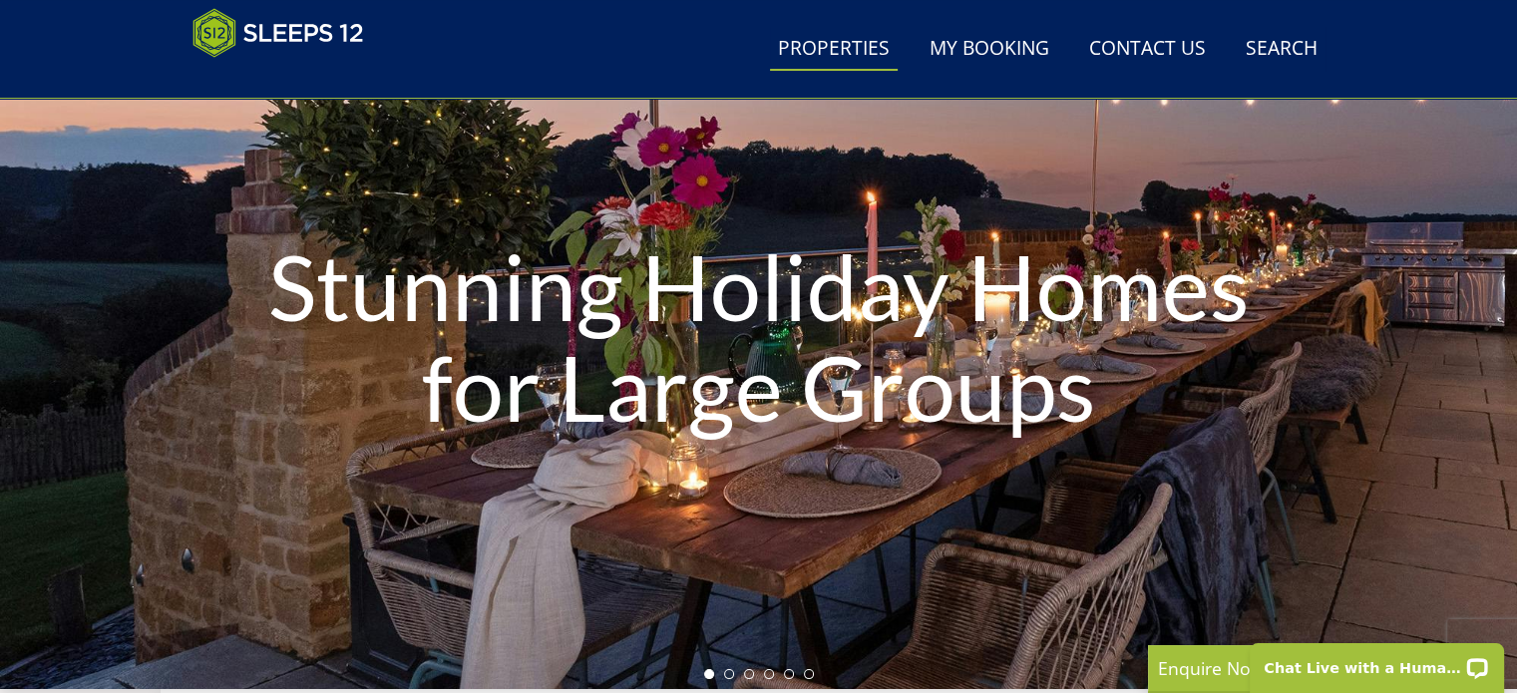
scroll to position [100, 0]
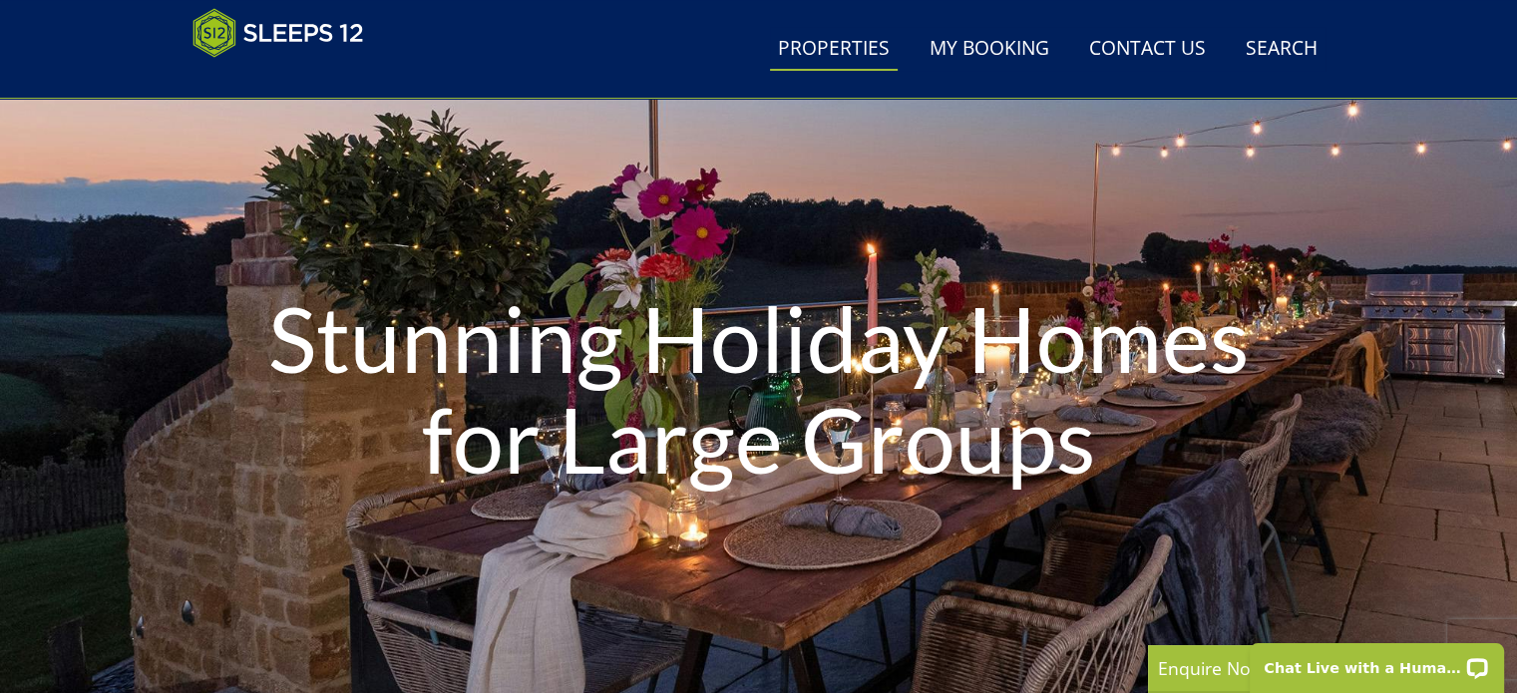
click at [834, 47] on link "Properties" at bounding box center [834, 49] width 128 height 45
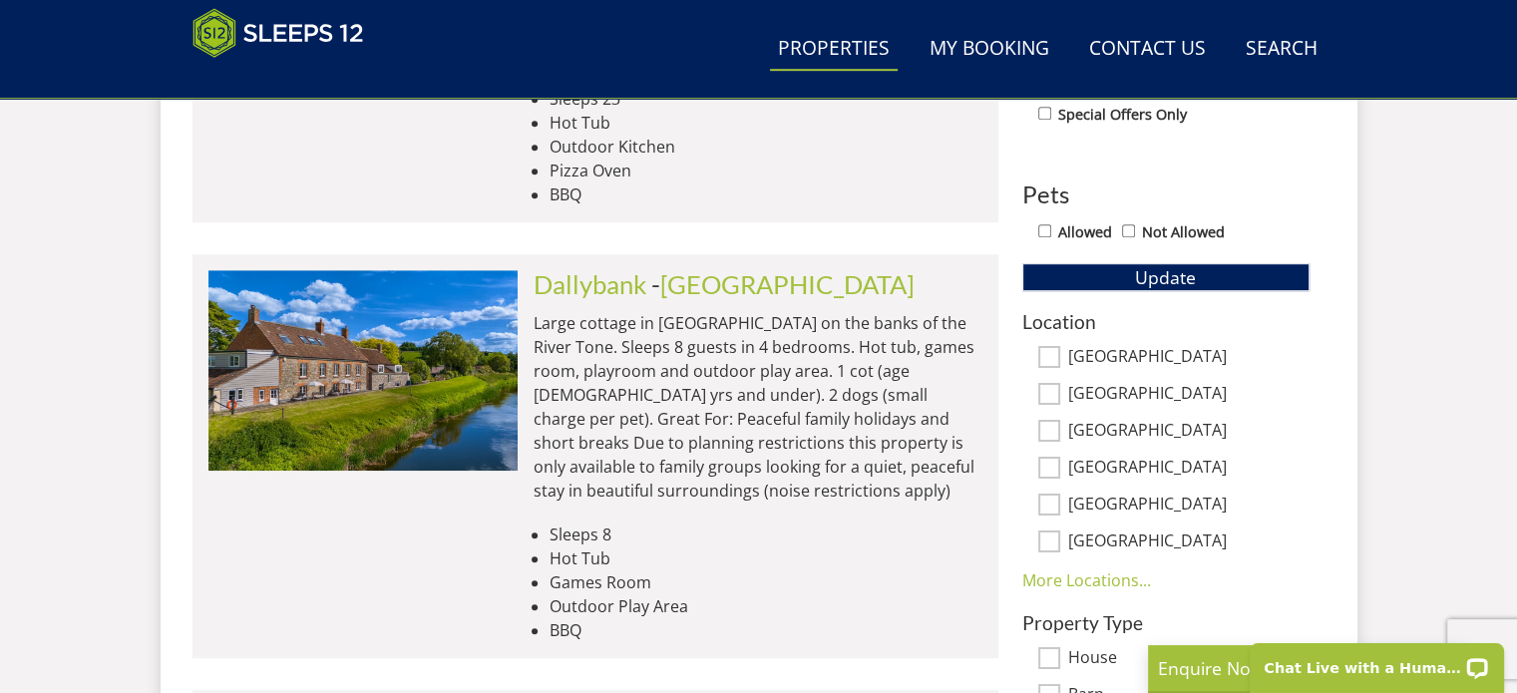
scroll to position [1197, 0]
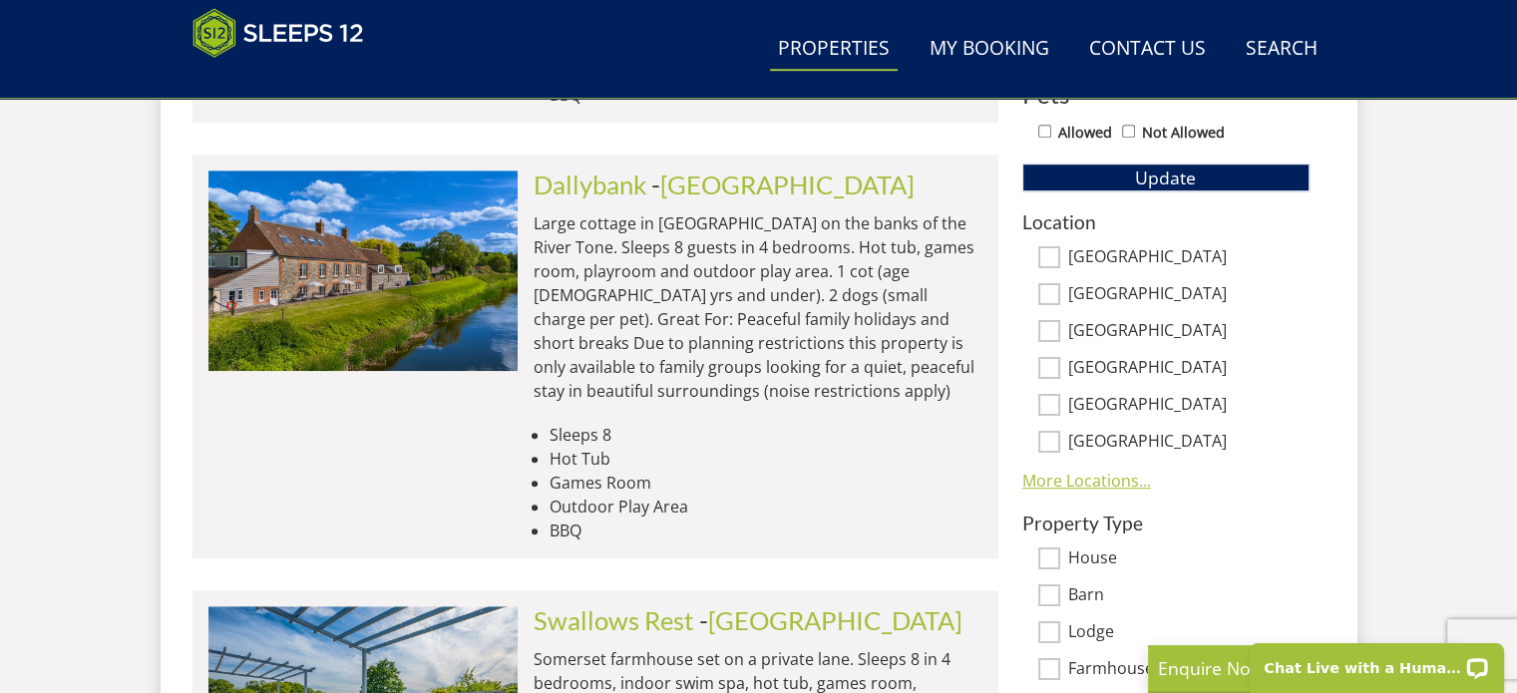
click at [1099, 486] on link "More Locations..." at bounding box center [1087, 481] width 129 height 22
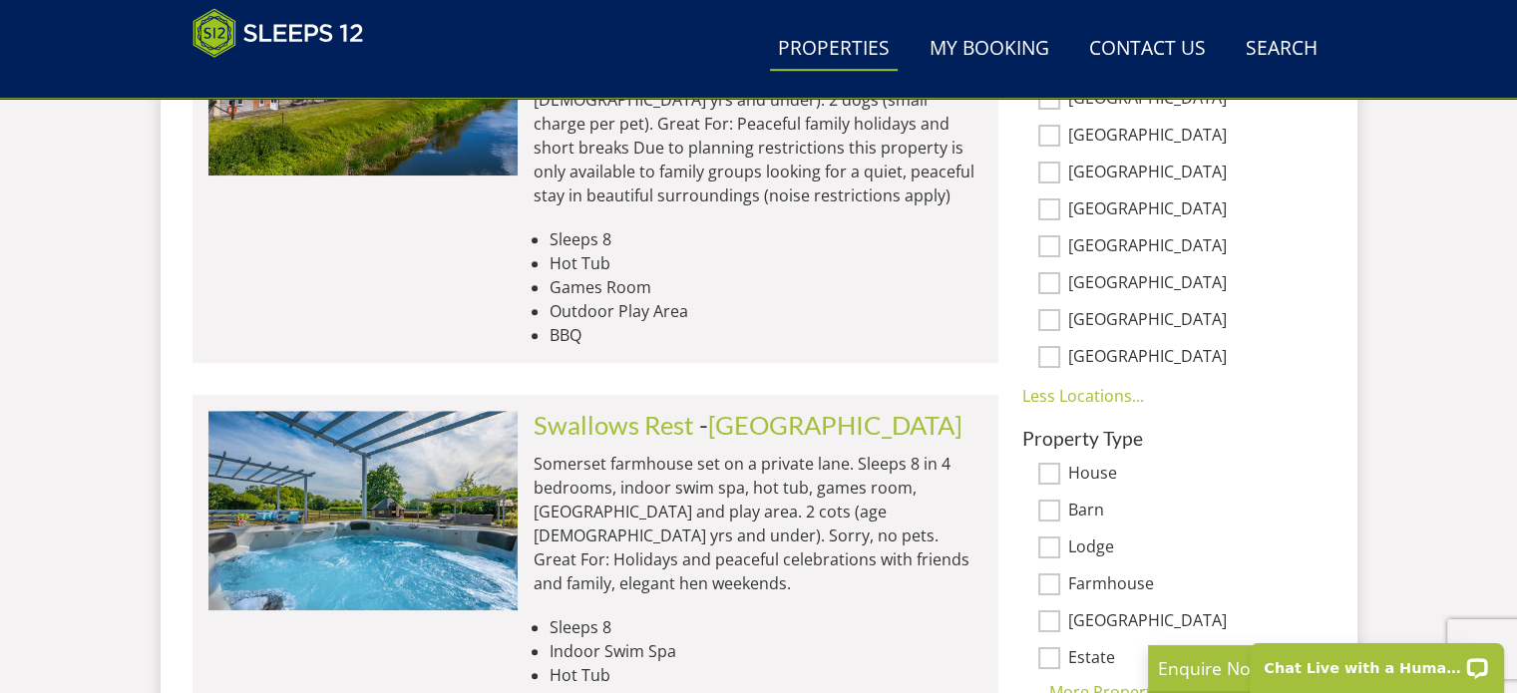
scroll to position [1397, 0]
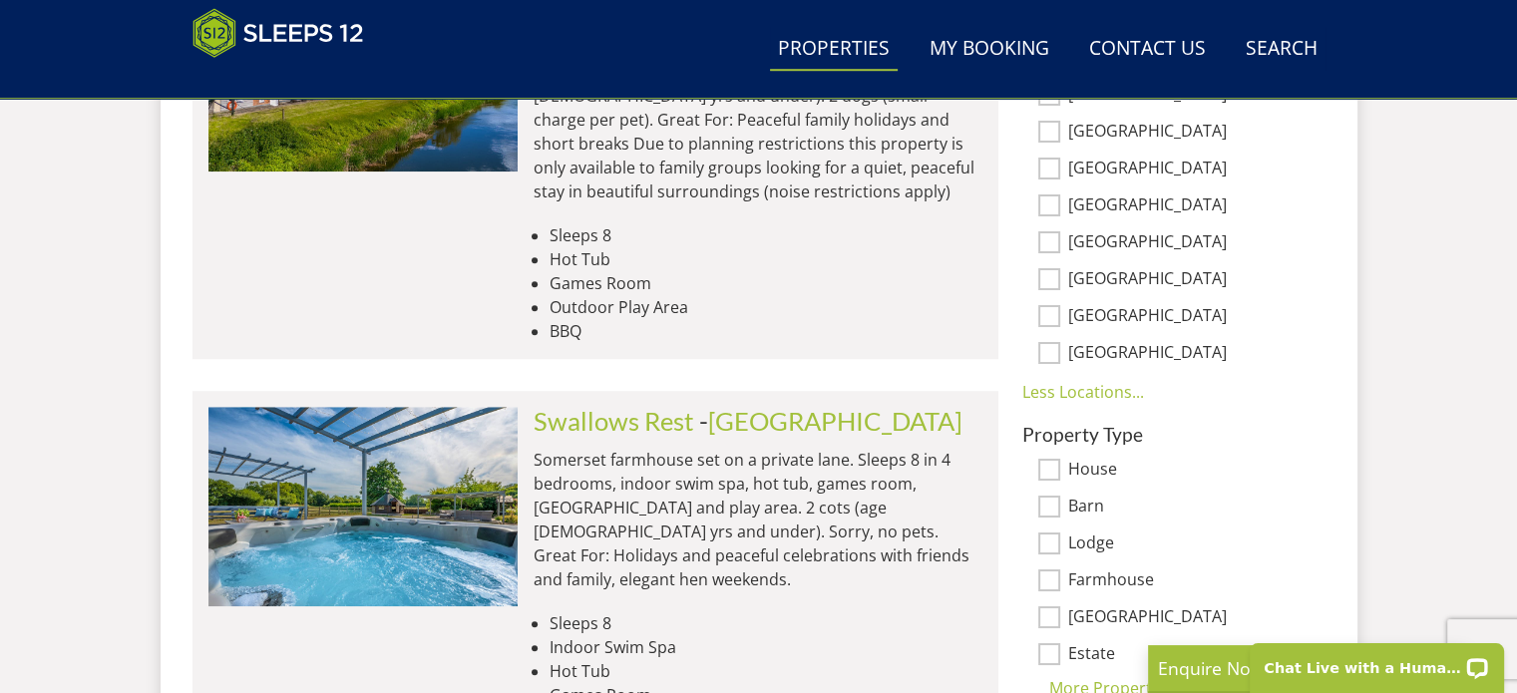
click at [1053, 282] on input "[GEOGRAPHIC_DATA]" at bounding box center [1049, 279] width 22 height 22
checkbox input "true"
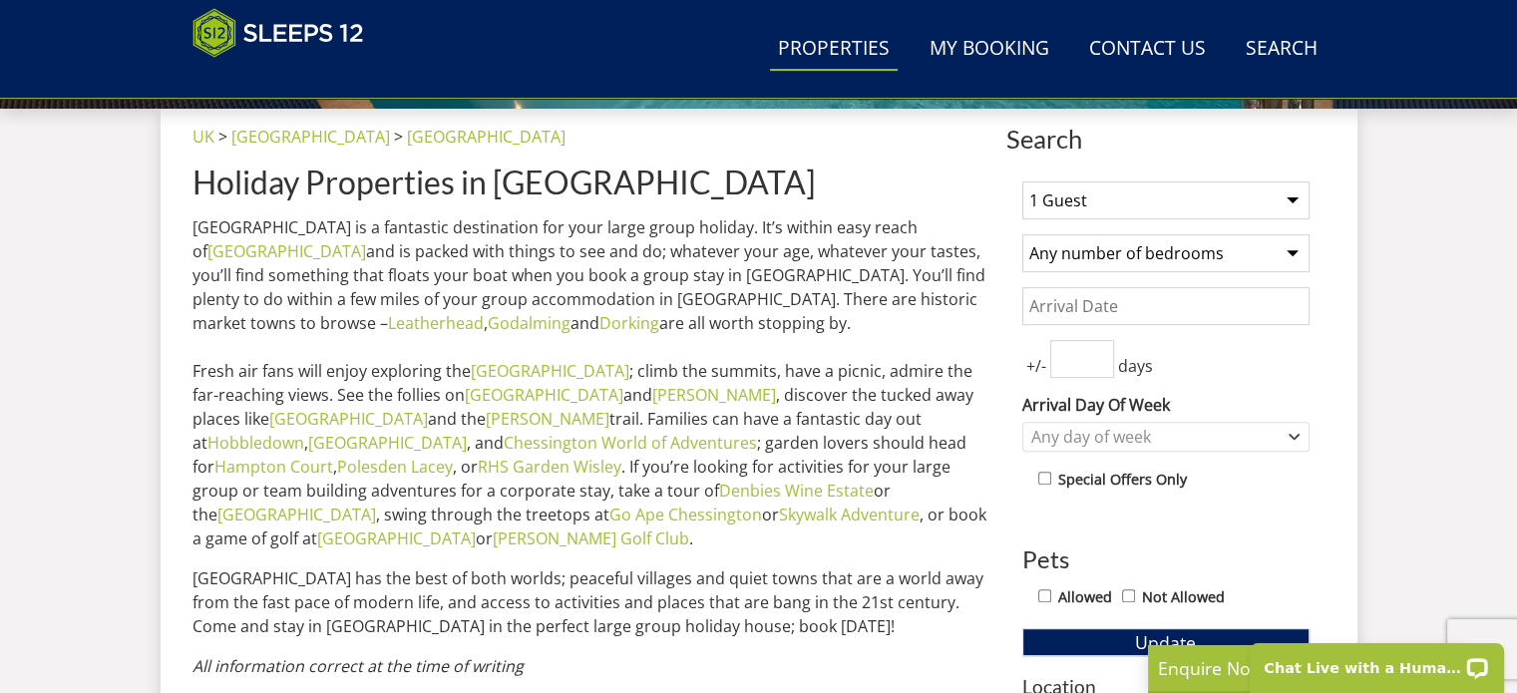
scroll to position [698, 0]
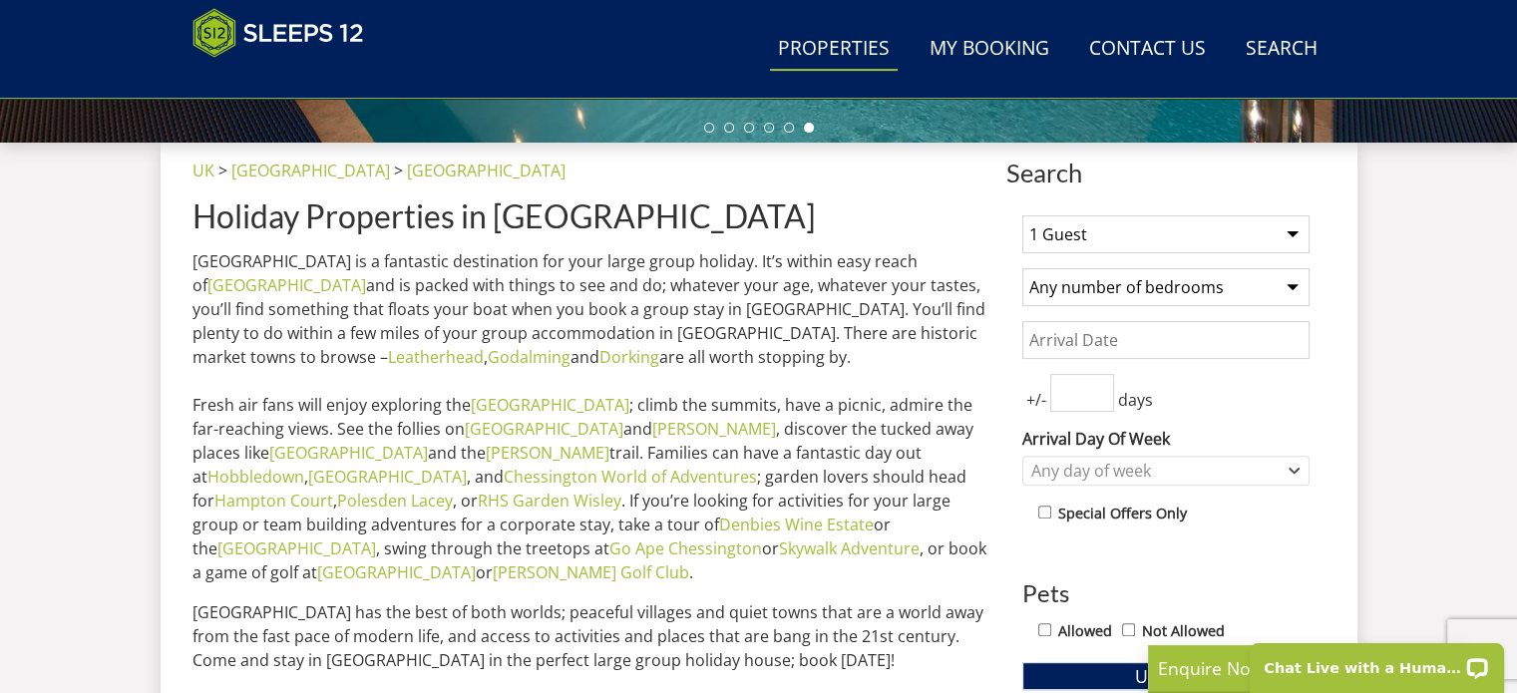
click at [1131, 332] on input "Date" at bounding box center [1166, 340] width 287 height 38
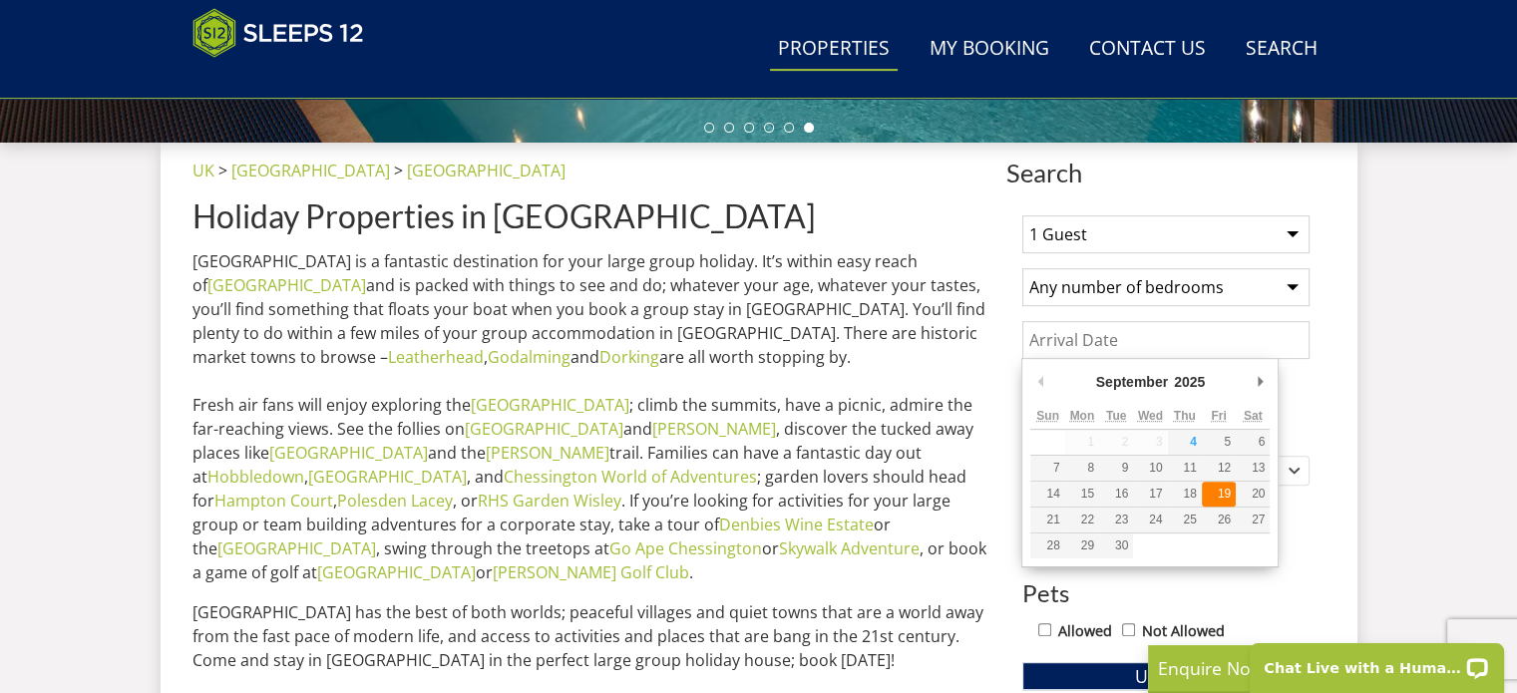
type input "19/09/2025"
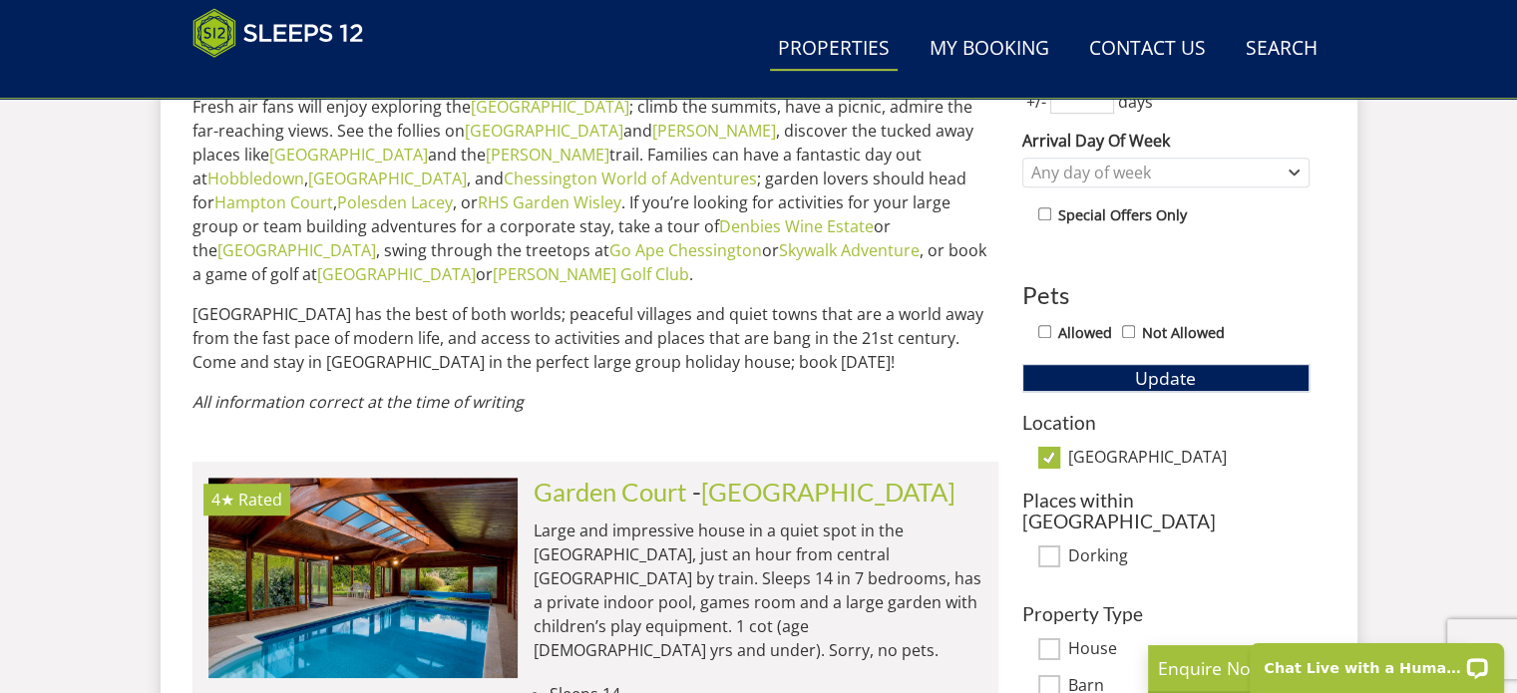
scroll to position [998, 0]
click at [1181, 373] on span "Update" at bounding box center [1165, 377] width 61 height 24
